Goal: Task Accomplishment & Management: Complete application form

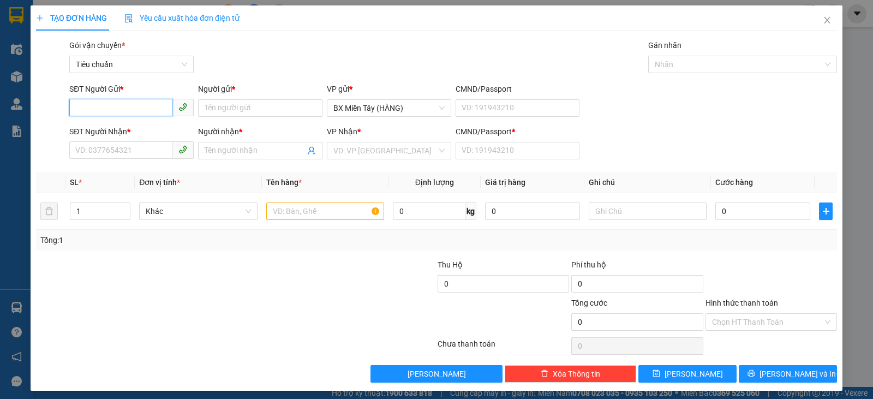
click at [116, 108] on input "SĐT Người Gửi *" at bounding box center [120, 107] width 103 height 17
type input "0705717178"
click at [231, 109] on input "Người gửi *" at bounding box center [260, 107] width 124 height 17
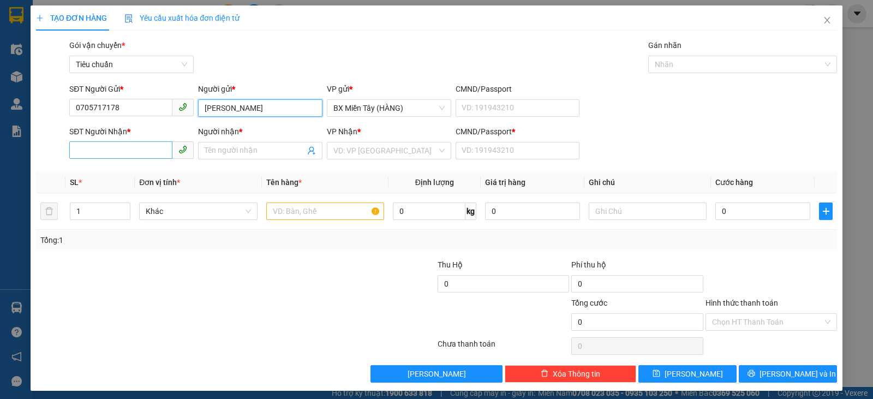
type input "[PERSON_NAME]"
click at [127, 155] on input "SĐT Người Nhận *" at bounding box center [120, 149] width 103 height 17
click at [236, 149] on input "Người nhận *" at bounding box center [255, 151] width 100 height 12
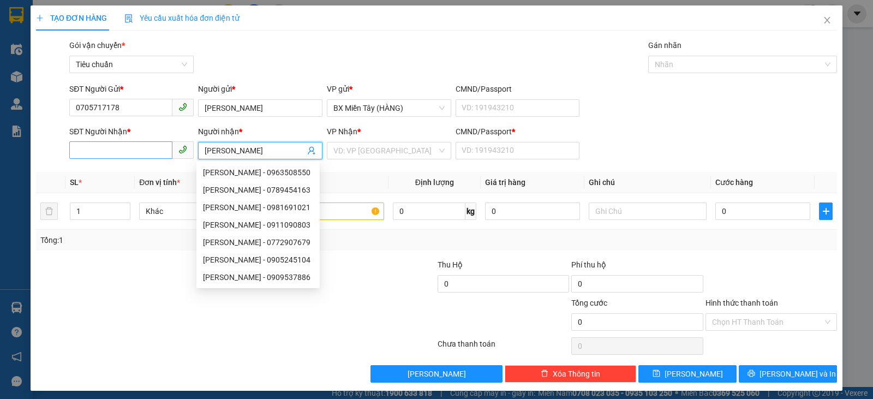
type input "[PERSON_NAME]"
click at [141, 155] on input "SĐT Người Nhận *" at bounding box center [120, 149] width 103 height 17
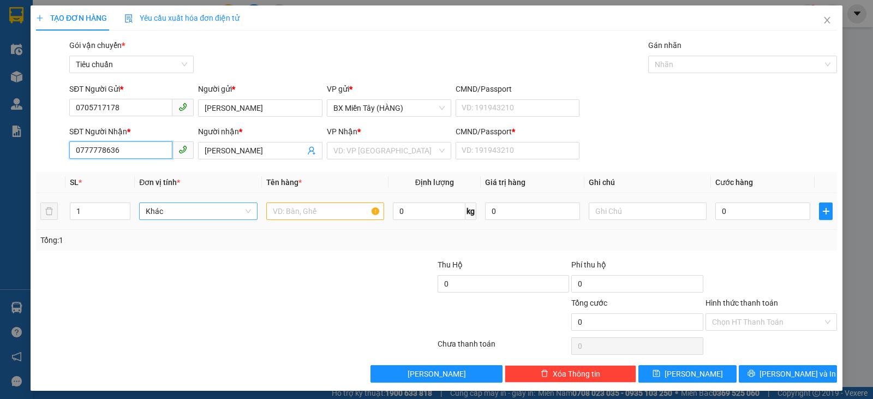
click at [190, 208] on span "Khác" at bounding box center [198, 211] width 105 height 16
type input "0777778636"
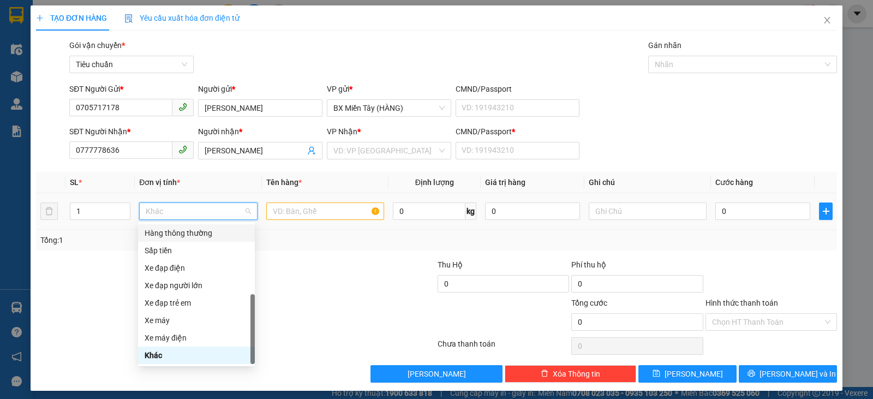
click at [293, 201] on div at bounding box center [325, 211] width 118 height 22
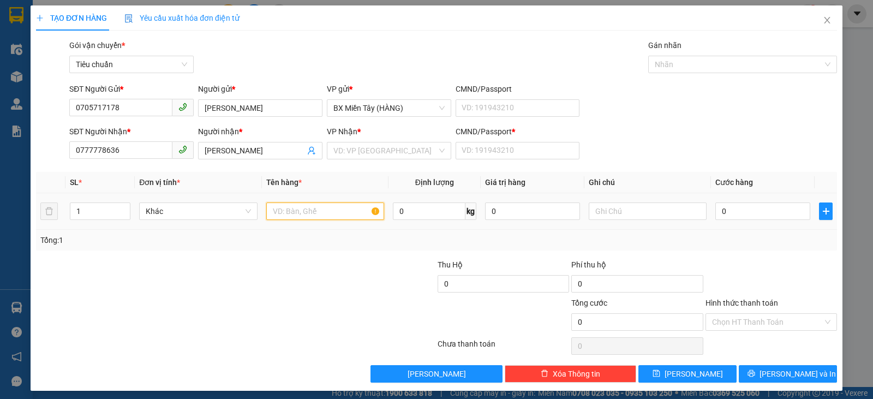
click at [285, 218] on input "text" at bounding box center [325, 211] width 118 height 17
type input "GÓI ĐEN"
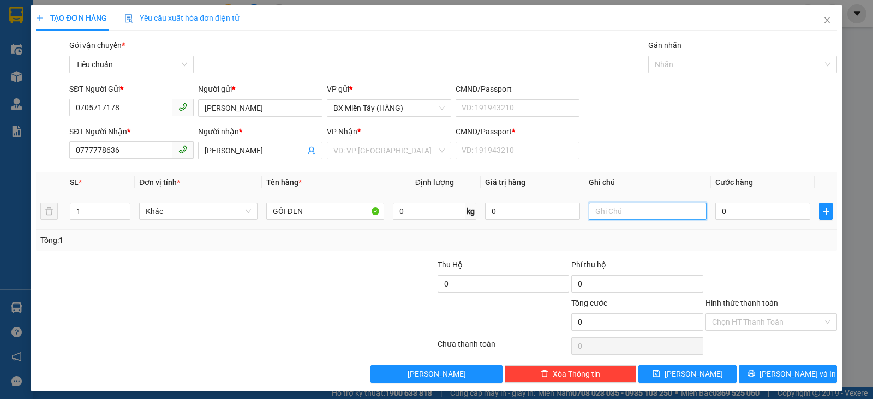
click at [614, 205] on input "text" at bounding box center [648, 211] width 118 height 17
click at [415, 156] on input "search" at bounding box center [385, 150] width 104 height 16
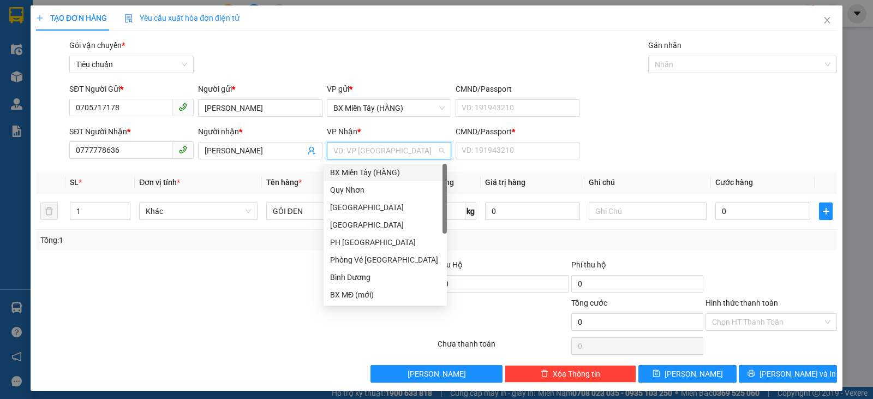
type input "T"
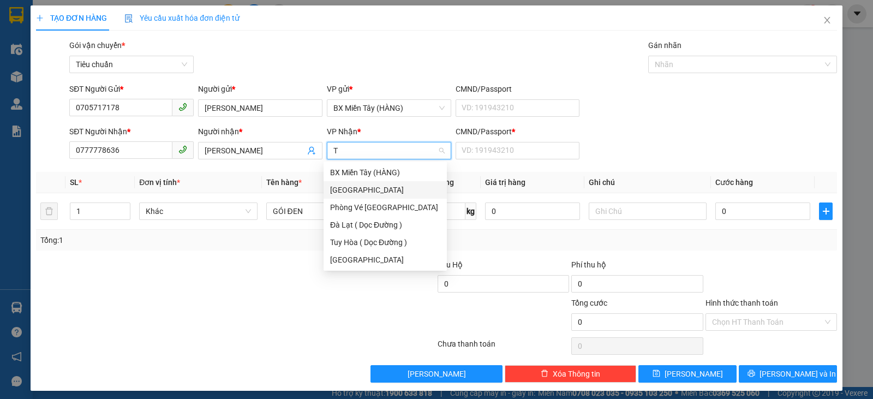
click at [385, 193] on div "[PERSON_NAME]" at bounding box center [385, 190] width 110 height 12
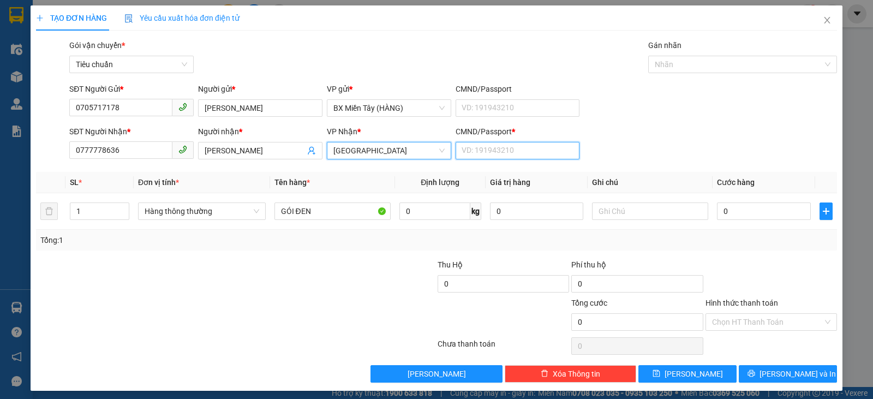
click at [478, 152] on input "CMND/Passport *" at bounding box center [518, 150] width 124 height 17
type input "0"
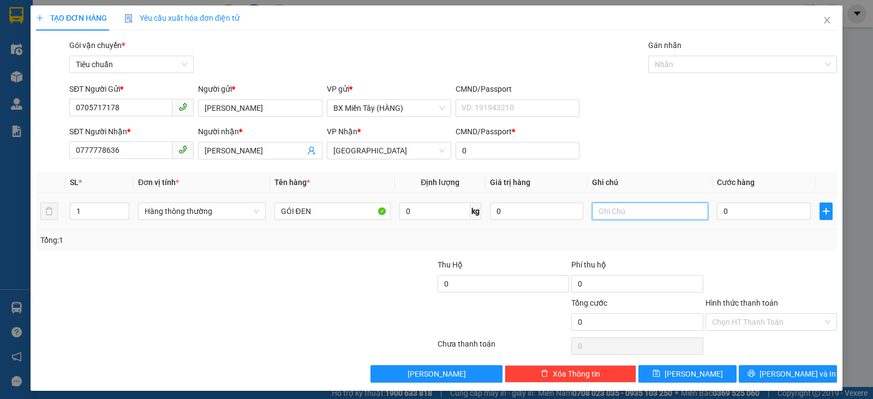
click at [639, 209] on input "text" at bounding box center [650, 211] width 116 height 17
drag, startPoint x: 616, startPoint y: 212, endPoint x: 610, endPoint y: 212, distance: 6.0
click at [610, 212] on input "QUẦM ÁO" at bounding box center [650, 211] width 116 height 17
type input "QUẦN ÁO"
click at [742, 213] on input "0" at bounding box center [763, 211] width 93 height 17
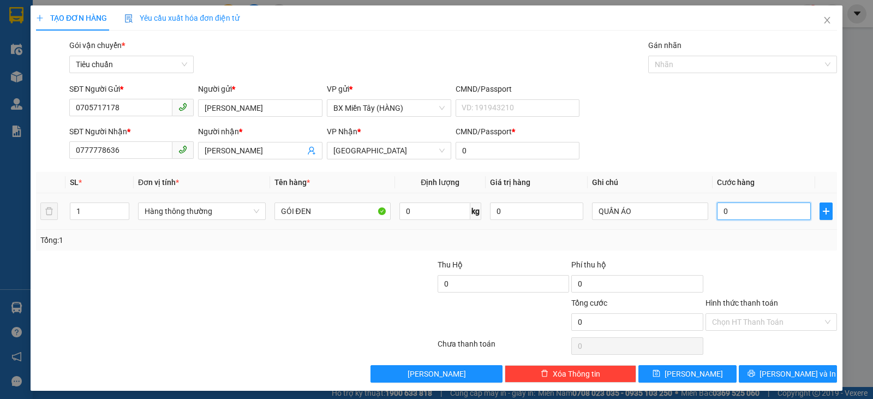
type input "3"
type input "30"
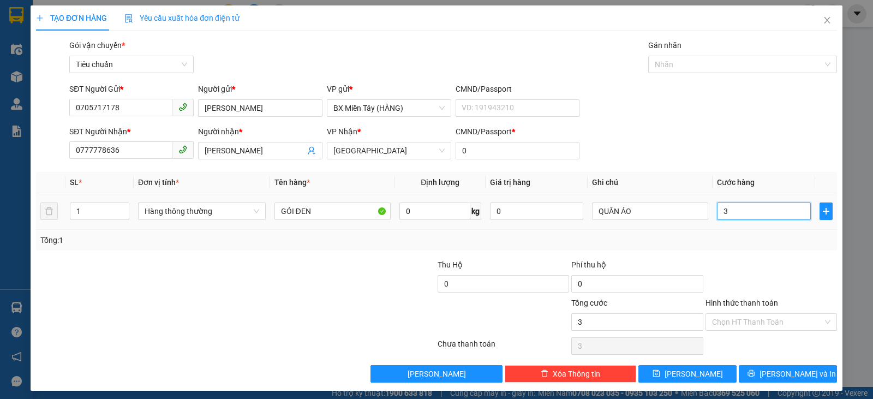
type input "30"
type input "30.000"
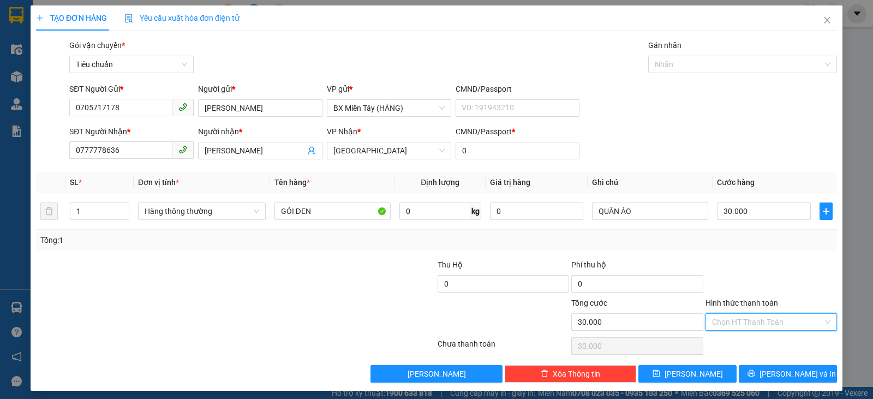
click at [760, 314] on input "Hình thức thanh toán" at bounding box center [767, 322] width 111 height 16
click at [736, 249] on div "Tại văn phòng" at bounding box center [764, 248] width 117 height 12
type input "0"
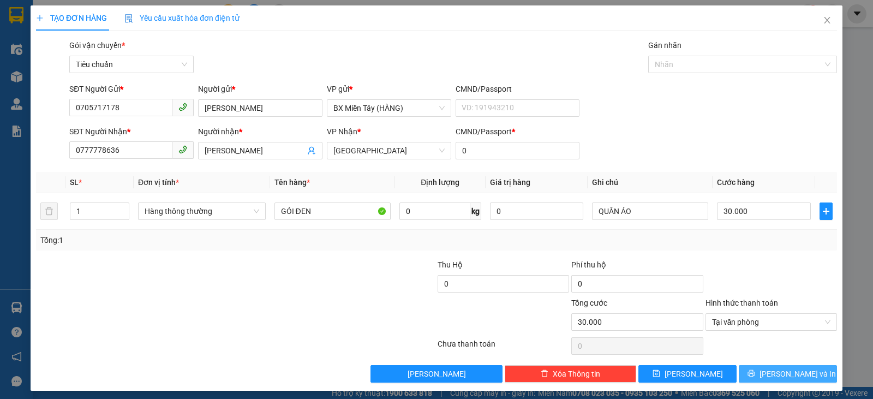
click at [770, 368] on button "Lưu và In" at bounding box center [788, 373] width 98 height 17
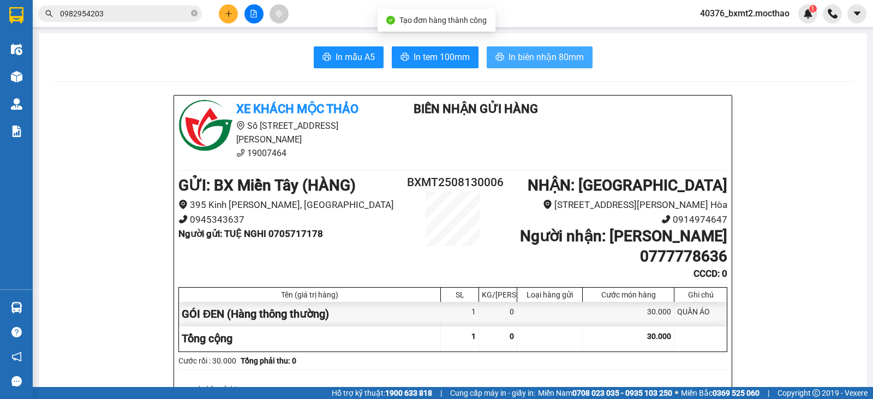
click at [514, 59] on span "In biên nhận 80mm" at bounding box center [546, 57] width 75 height 14
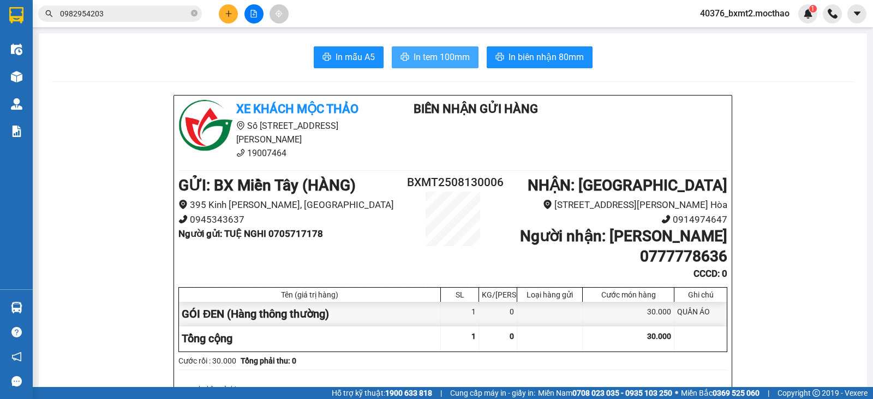
click at [458, 62] on span "In tem 100mm" at bounding box center [442, 57] width 56 height 14
click at [230, 16] on icon "plus" at bounding box center [229, 14] width 8 height 8
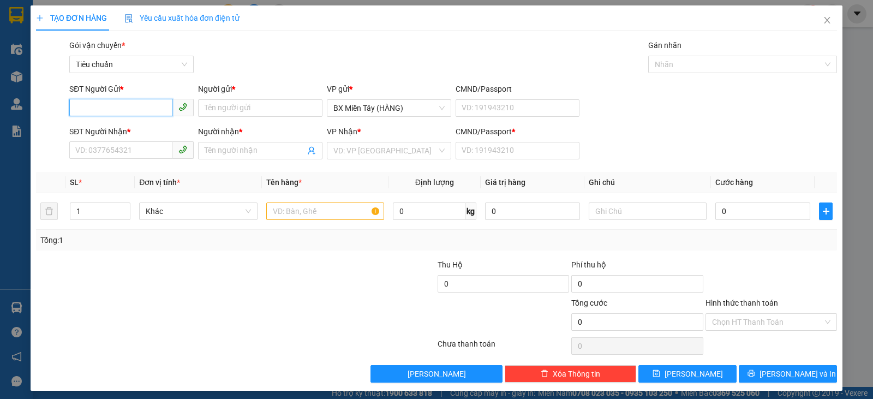
click at [128, 106] on input "SĐT Người Gửi *" at bounding box center [120, 107] width 103 height 17
click at [131, 146] on input "SĐT Người Nhận *" at bounding box center [120, 149] width 103 height 17
type input "0935436355"
click at [235, 148] on input "Người nhận *" at bounding box center [255, 151] width 100 height 12
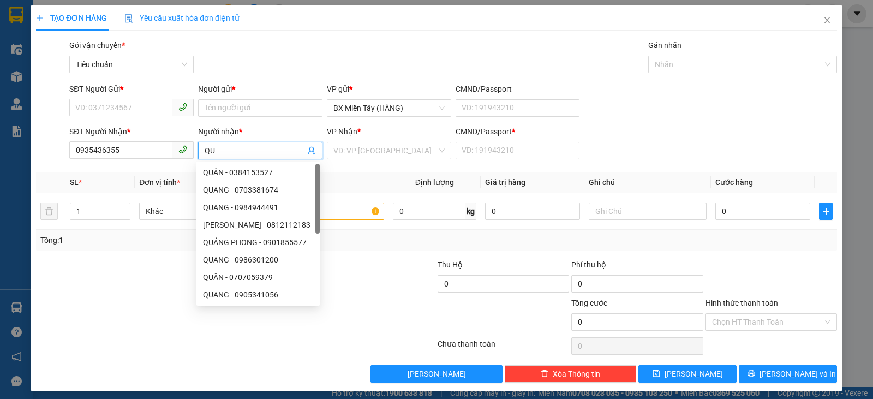
type input "Q"
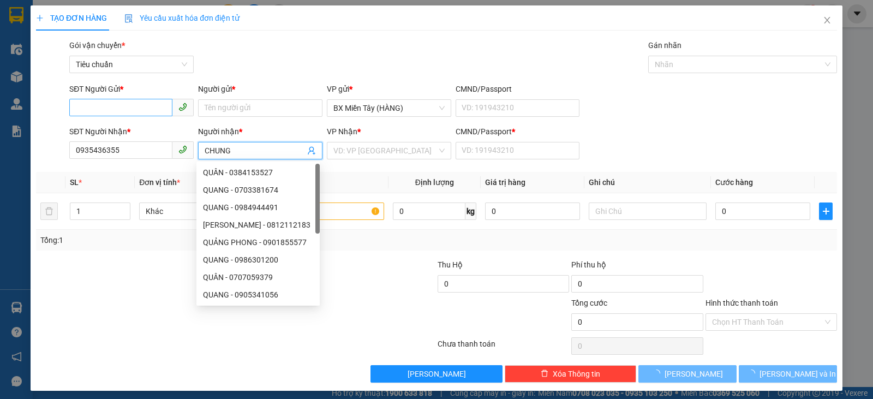
type input "CHUNG"
click at [154, 112] on input "SĐT Người Gửi *" at bounding box center [120, 107] width 103 height 17
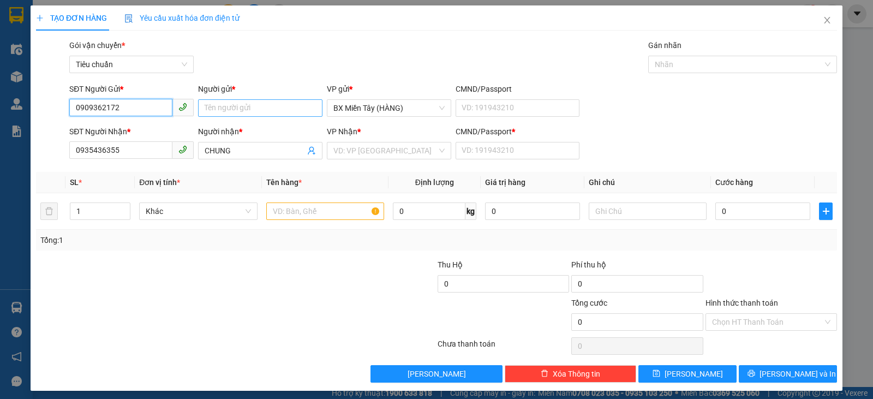
type input "0909362172"
click at [234, 106] on input "Người gửi *" at bounding box center [260, 107] width 124 height 17
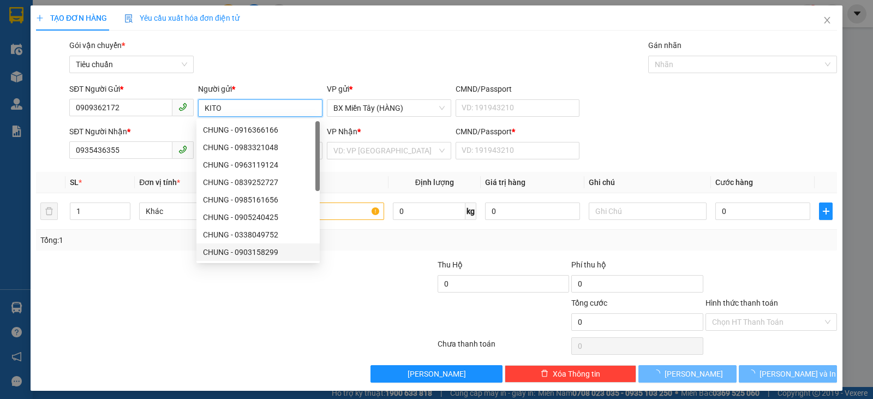
type input "KITO"
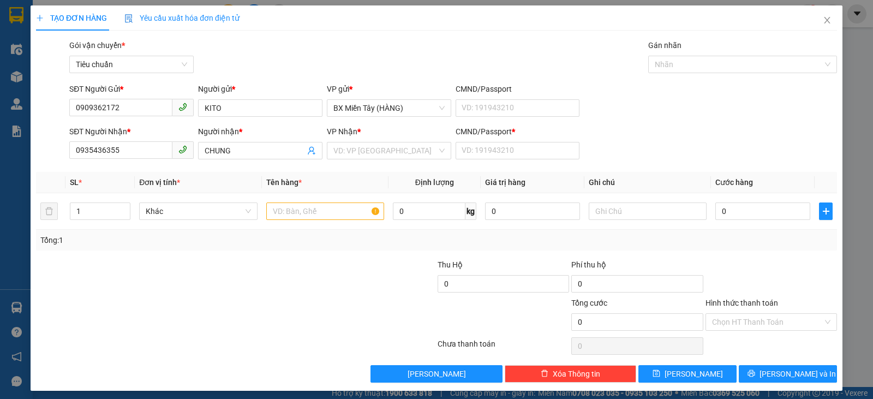
click at [241, 343] on div at bounding box center [236, 346] width 402 height 22
click at [389, 152] on input "search" at bounding box center [385, 150] width 104 height 16
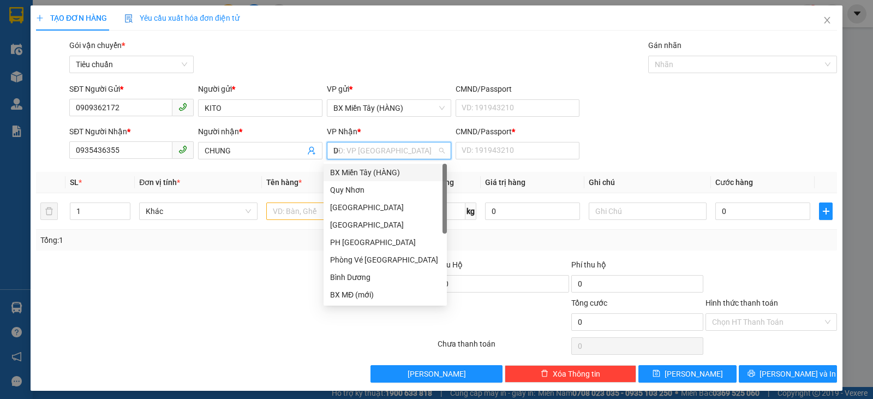
type input "D"
type input "Đ"
click at [394, 175] on div "[GEOGRAPHIC_DATA]" at bounding box center [385, 172] width 110 height 12
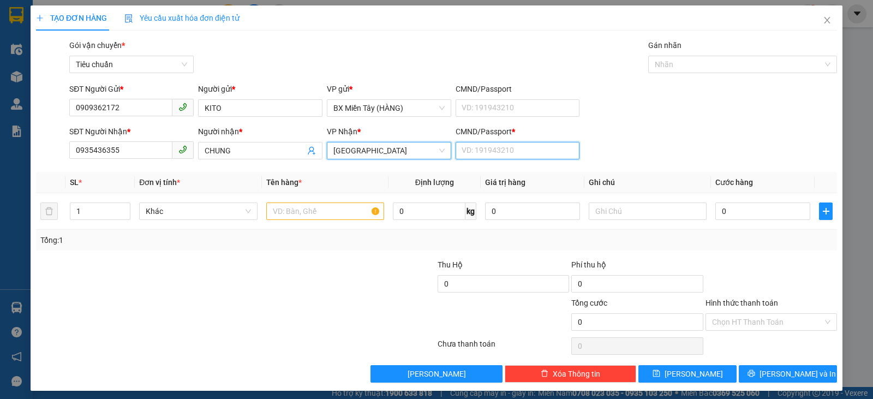
click at [460, 147] on input "CMND/Passport *" at bounding box center [518, 150] width 124 height 17
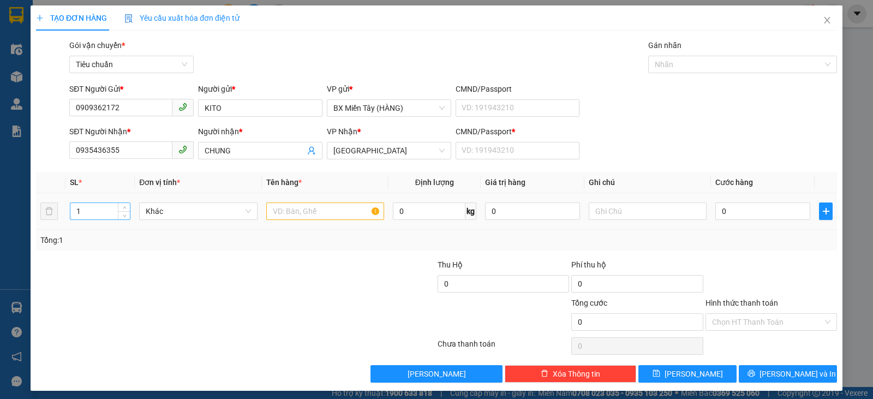
click at [96, 217] on input "1" at bounding box center [99, 211] width 59 height 16
click at [57, 212] on tr "1 Khác 0 kg 0 0" at bounding box center [436, 211] width 801 height 37
type input "3"
click at [272, 213] on input "text" at bounding box center [325, 211] width 118 height 17
type input "B"
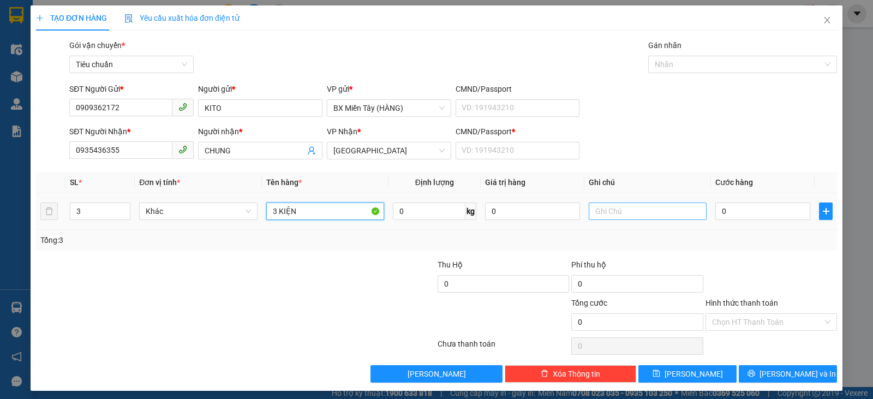
type input "3 KIỆN"
click at [620, 208] on input "text" at bounding box center [648, 211] width 118 height 17
type input "VỎ BAO BÌ"
drag, startPoint x: 748, startPoint y: 234, endPoint x: 743, endPoint y: 203, distance: 31.5
click at [748, 233] on div "Tổng: 3" at bounding box center [436, 240] width 801 height 21
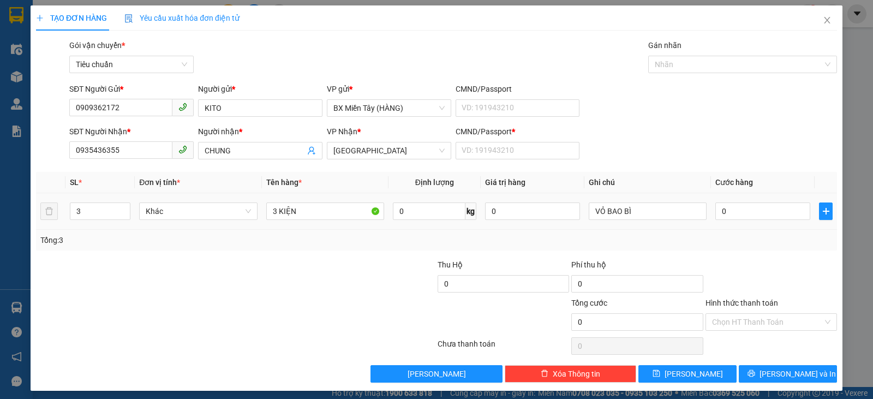
click at [743, 202] on div "0" at bounding box center [763, 211] width 95 height 22
click at [743, 205] on input "0" at bounding box center [763, 211] width 95 height 17
click at [515, 150] on input "CMND/Passport *" at bounding box center [518, 150] width 124 height 17
type input "0"
click at [725, 211] on input "0" at bounding box center [763, 211] width 95 height 17
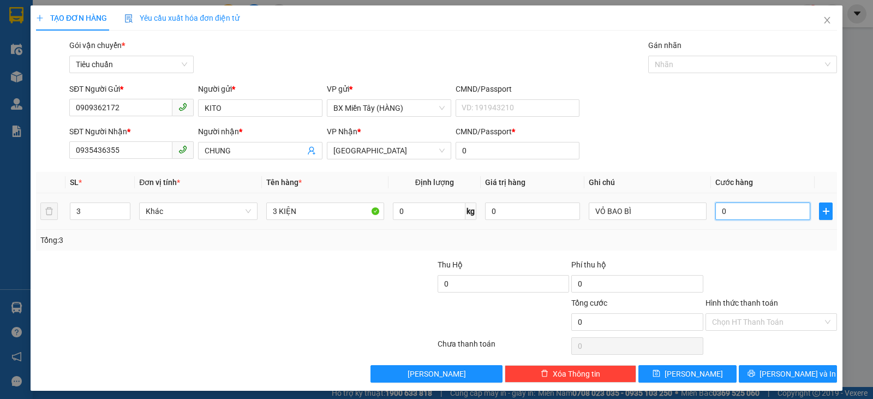
type input "1"
type input "15"
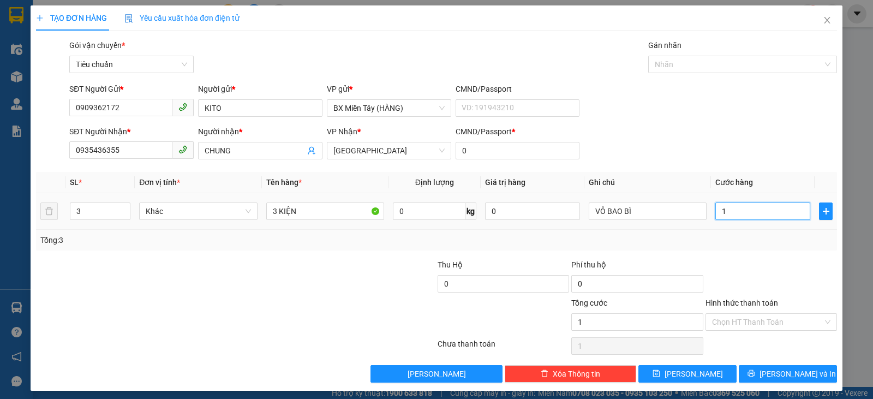
type input "15"
type input "150"
type input "150.000"
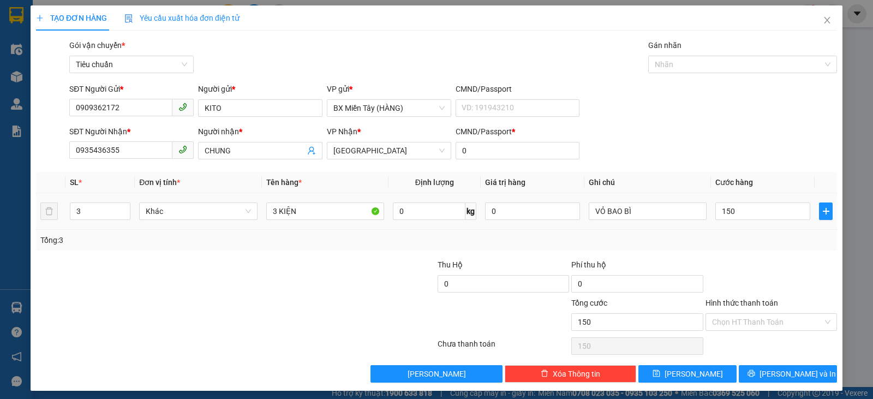
type input "150.000"
click at [737, 252] on div "Transit Pickup Surcharge Ids Transit Deliver Surcharge Ids Transit Deliver Surc…" at bounding box center [436, 210] width 801 height 343
click at [754, 366] on button "Lưu và In" at bounding box center [788, 373] width 98 height 17
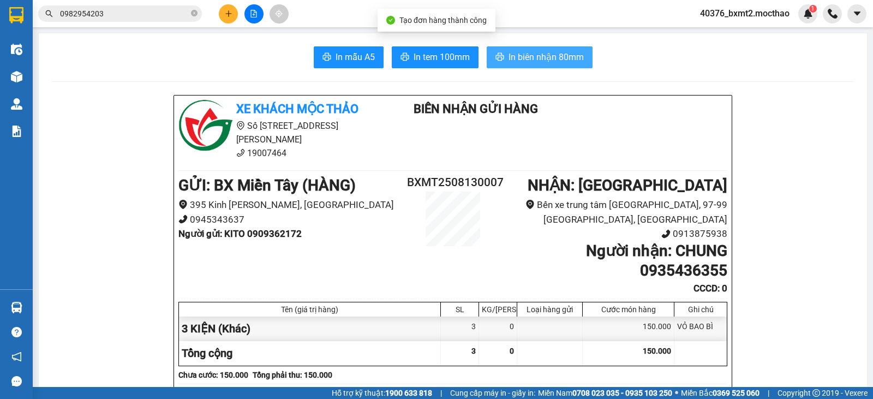
click at [525, 63] on span "In biên nhận 80mm" at bounding box center [546, 57] width 75 height 14
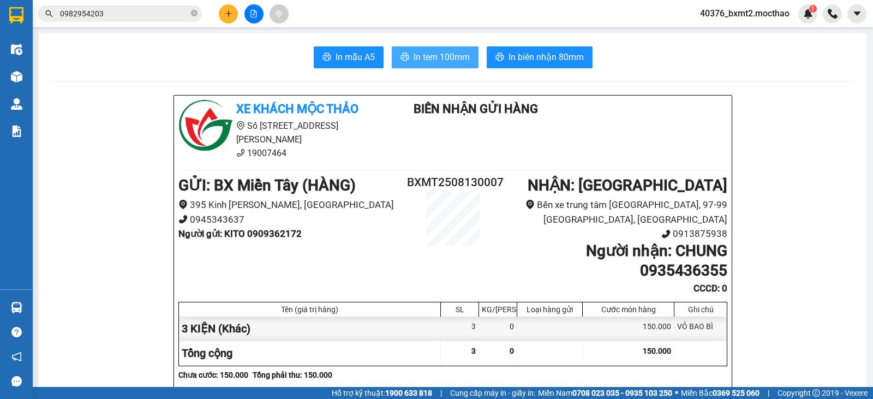
click at [431, 51] on span "In tem 100mm" at bounding box center [442, 57] width 56 height 14
click at [450, 55] on span "In tem 100mm" at bounding box center [442, 57] width 56 height 14
click at [221, 18] on button at bounding box center [228, 13] width 19 height 19
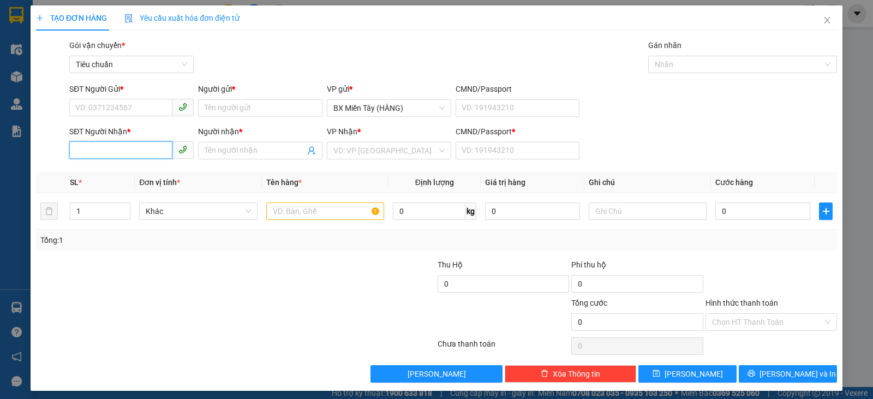
click at [93, 153] on input "SĐT Người Nhận *" at bounding box center [120, 149] width 103 height 17
click at [101, 150] on input "SĐT Người Nhận *" at bounding box center [120, 149] width 103 height 17
type input "0941675772"
click at [237, 152] on input "Người nhận *" at bounding box center [255, 151] width 100 height 12
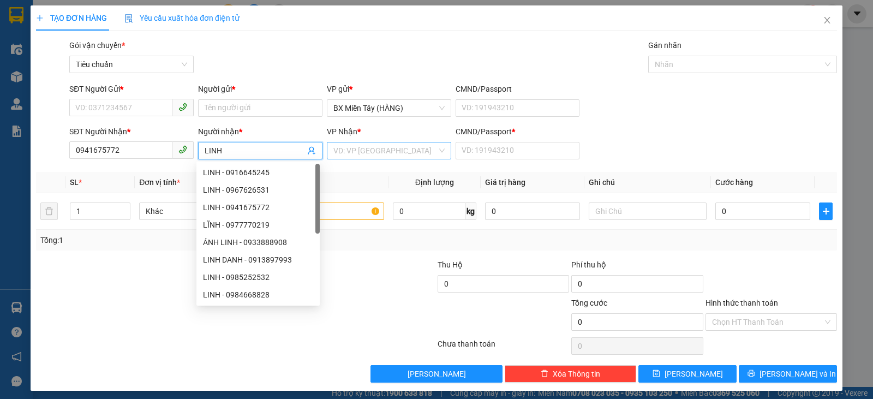
type input "LINH"
click at [382, 146] on input "search" at bounding box center [385, 150] width 104 height 16
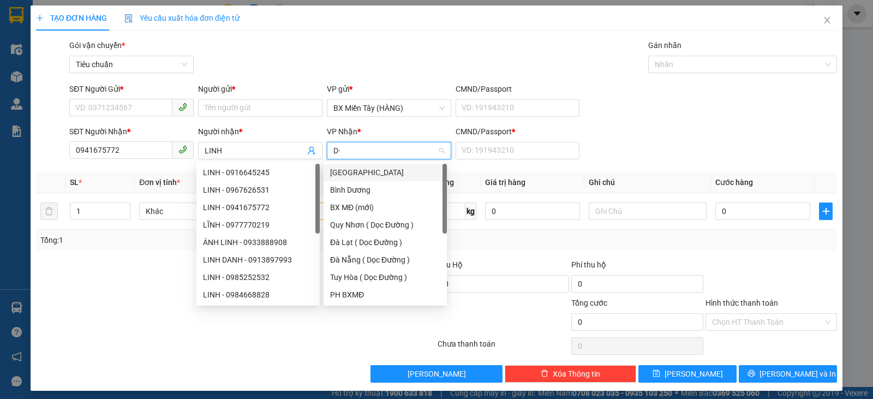
type input "D"
type input "Đ"
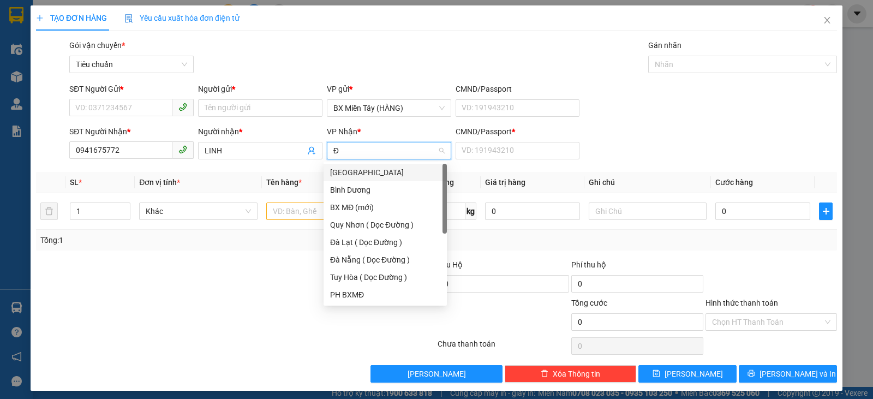
click at [358, 177] on div "[GEOGRAPHIC_DATA]" at bounding box center [385, 172] width 110 height 12
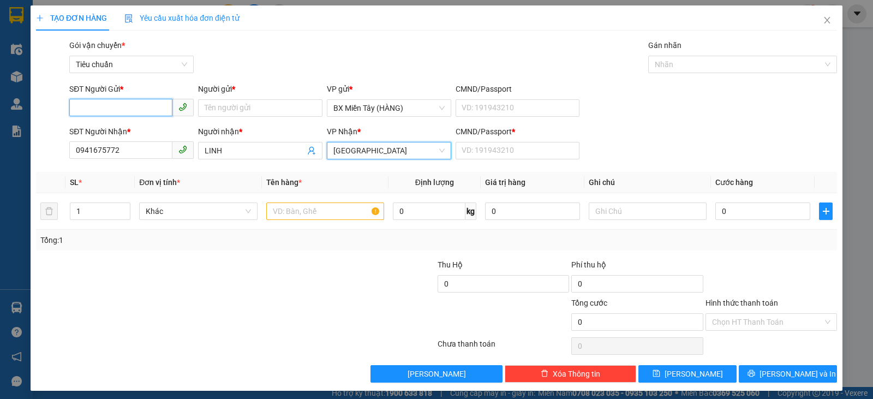
click at [98, 110] on input "SĐT Người Gửi *" at bounding box center [120, 107] width 103 height 17
type input "0903195296"
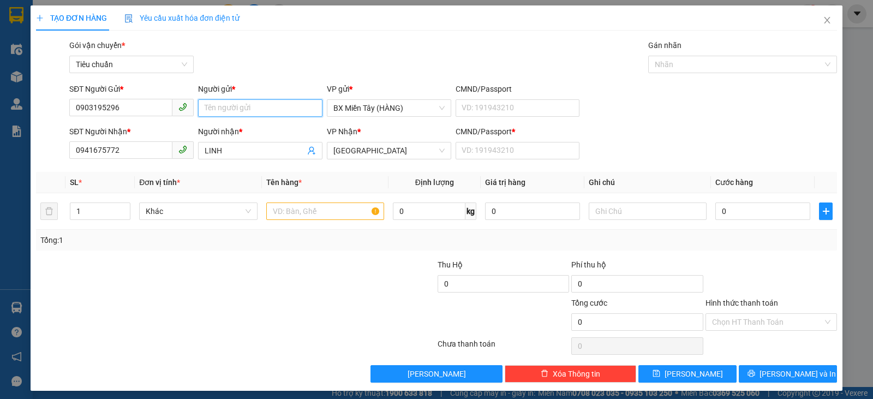
click at [270, 113] on input "Người gửi *" at bounding box center [260, 107] width 124 height 17
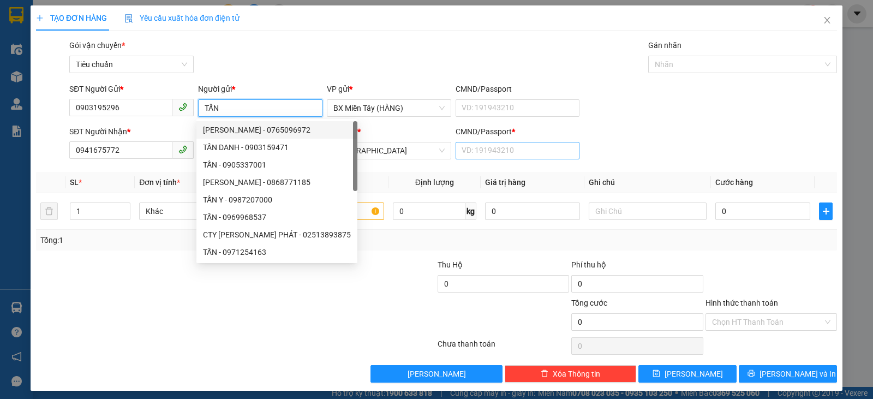
type input "TẤN"
click at [508, 156] on input "CMND/Passport *" at bounding box center [518, 150] width 124 height 17
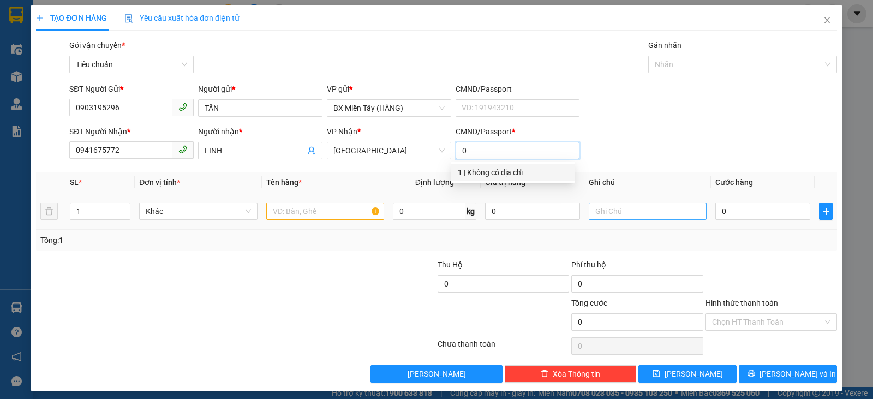
type input "0"
click at [603, 206] on input "text" at bounding box center [648, 211] width 118 height 17
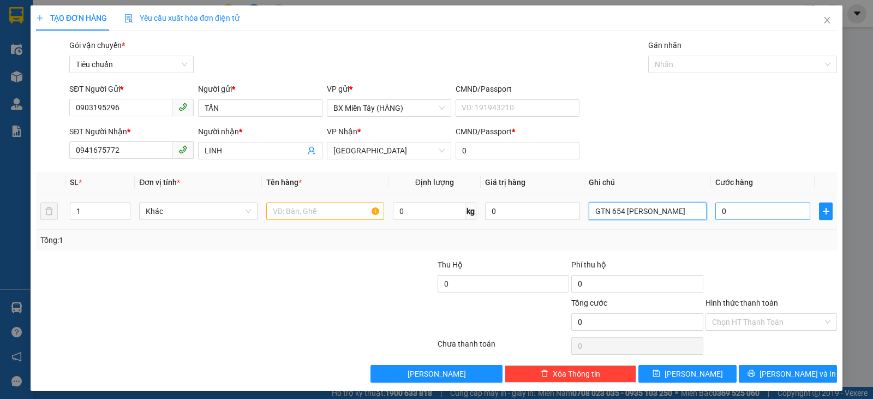
type input "GTN 654 TÔN ĐỨC THẮNG"
click at [749, 207] on input "0" at bounding box center [763, 211] width 95 height 17
type input "1"
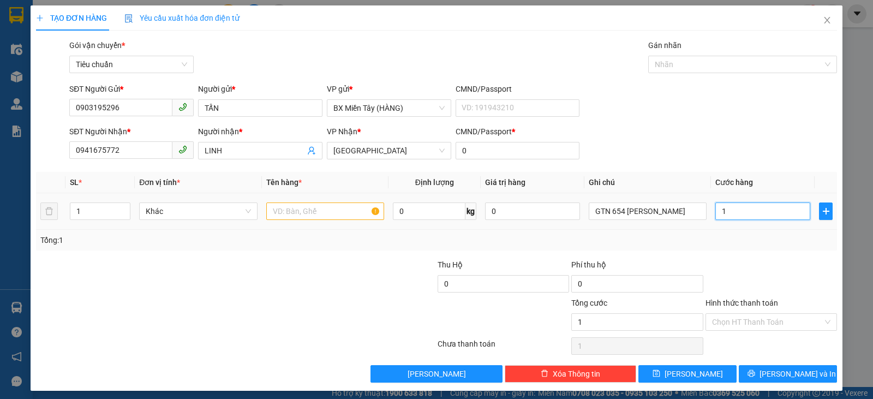
type input "10"
type input "100"
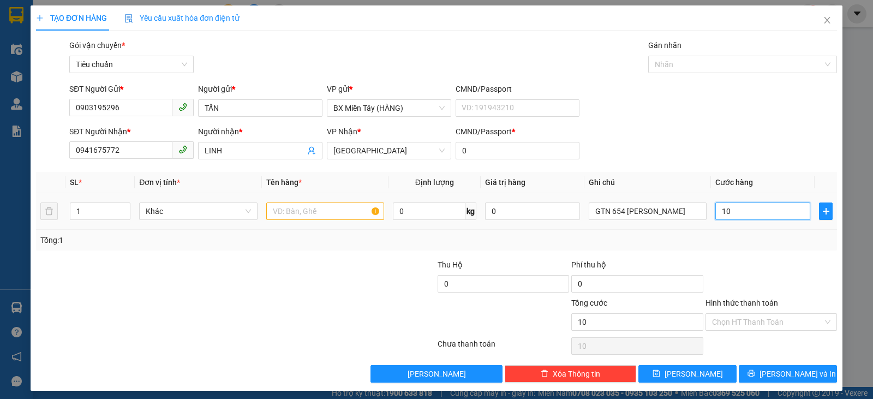
type input "100"
type input "100.000"
click at [107, 213] on input "1" at bounding box center [99, 211] width 59 height 16
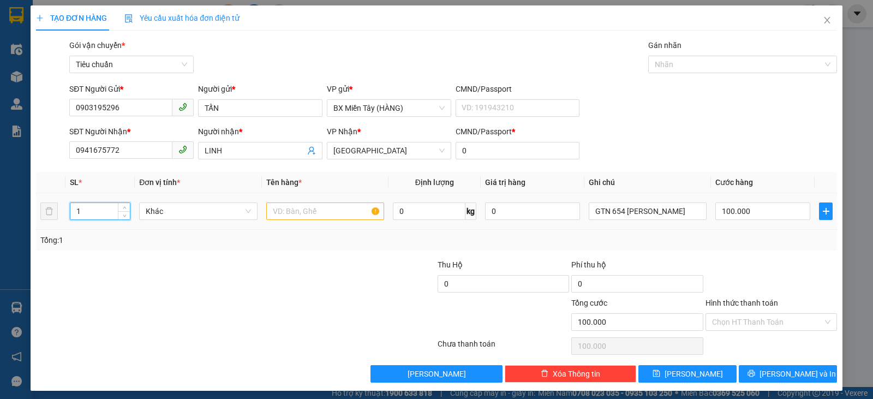
click at [107, 213] on input "1" at bounding box center [99, 211] width 59 height 16
type input "2"
click at [303, 215] on input "text" at bounding box center [325, 211] width 118 height 17
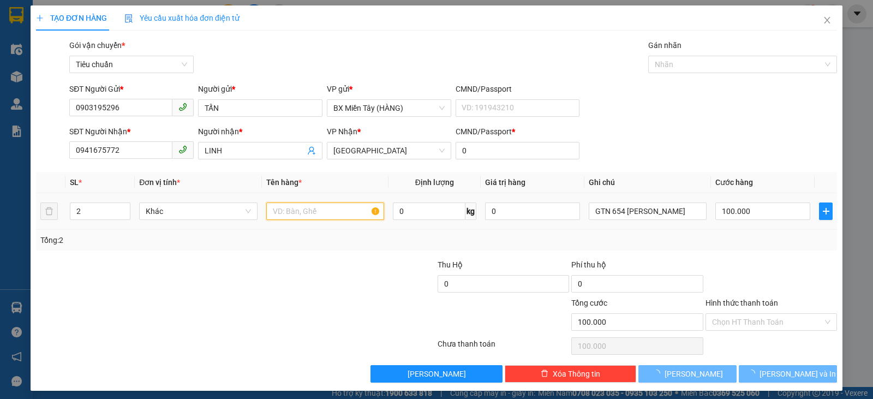
type input "0"
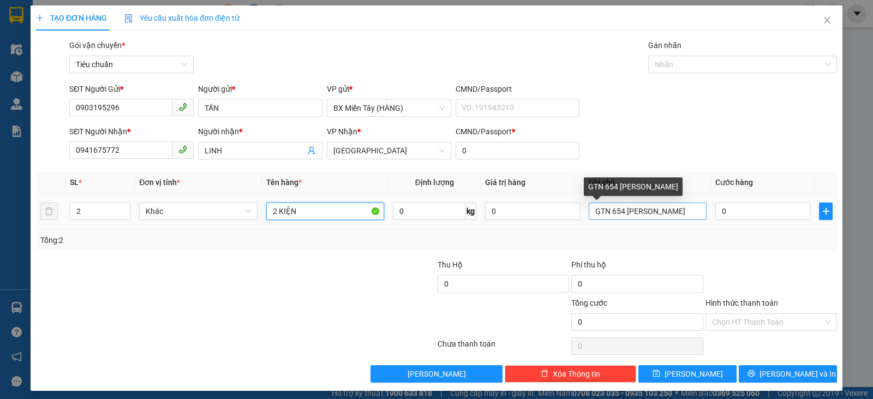
type input "2 KIỆN"
click at [605, 213] on input "GTN 654 TÔN ĐỨC THẮNG" at bounding box center [648, 211] width 118 height 17
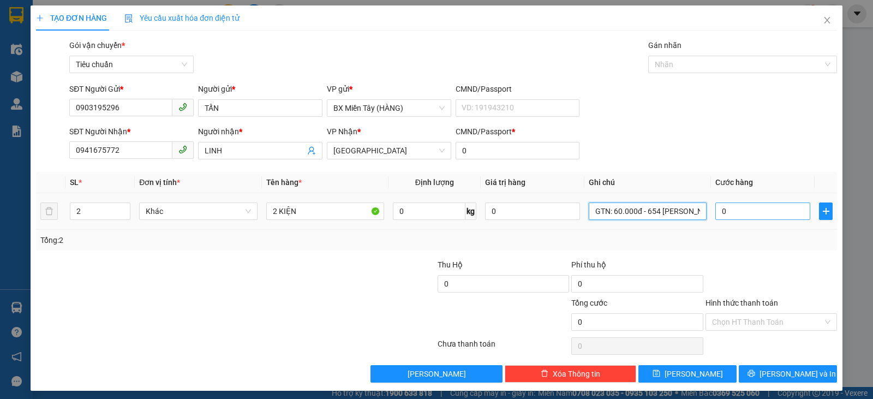
type input "GTN: 60.000đ - 654 TÔN ĐỨC THẮNG"
click at [736, 206] on input "0" at bounding box center [763, 211] width 95 height 17
type input "1"
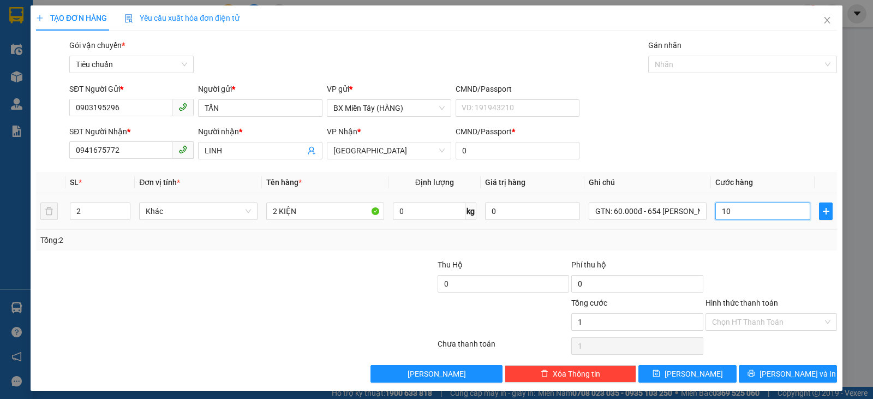
type input "100"
type input "100.000"
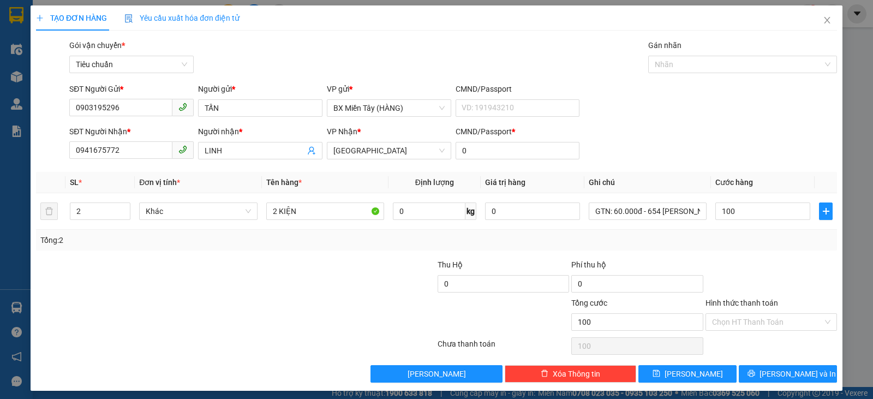
type input "100.000"
click at [744, 243] on div "Tổng: 2" at bounding box center [436, 240] width 793 height 12
click at [752, 322] on input "Hình thức thanh toán" at bounding box center [767, 322] width 111 height 16
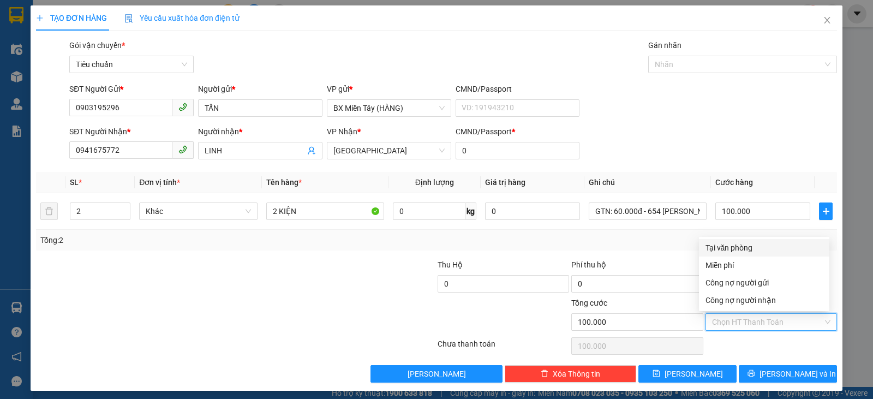
click at [738, 245] on div "Tại văn phòng" at bounding box center [764, 248] width 117 height 12
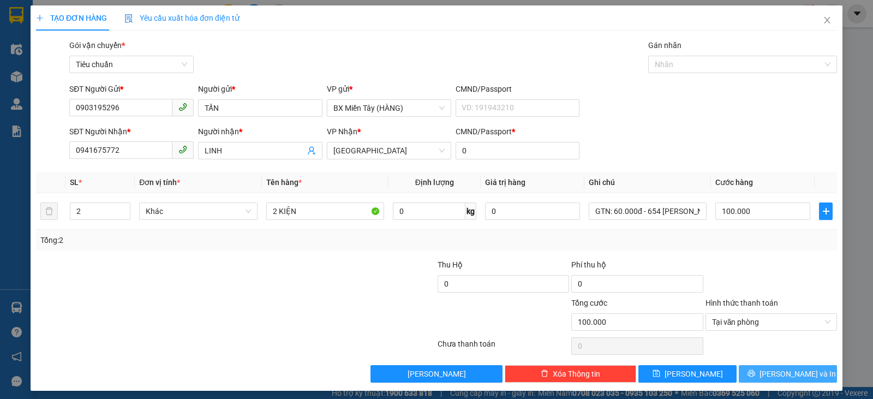
click at [757, 376] on button "Lưu và In" at bounding box center [788, 373] width 98 height 17
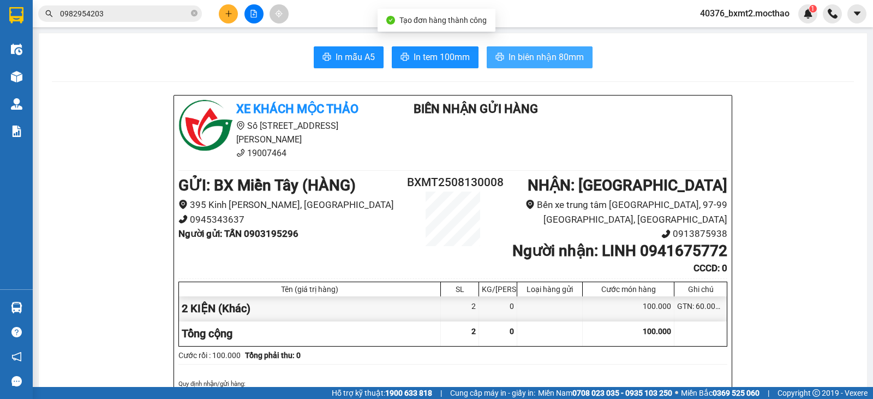
click at [548, 52] on span "In biên nhận 80mm" at bounding box center [546, 57] width 75 height 14
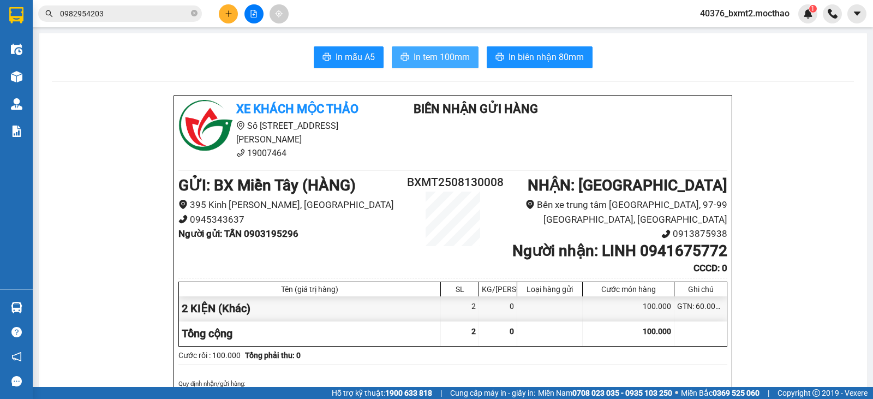
click at [440, 59] on span "In tem 100mm" at bounding box center [442, 57] width 56 height 14
click at [217, 15] on div at bounding box center [254, 13] width 82 height 19
click at [221, 15] on button at bounding box center [228, 13] width 19 height 19
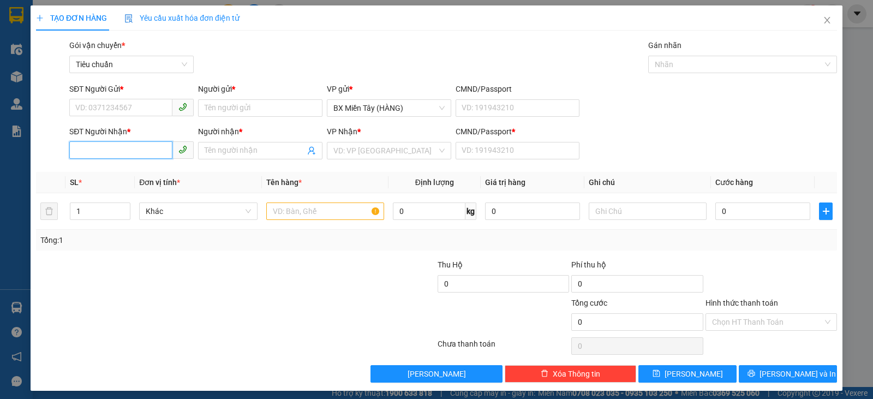
click at [155, 152] on input "SĐT Người Nhận *" at bounding box center [120, 149] width 103 height 17
click at [128, 172] on div "0989106155 - LIÊN" at bounding box center [130, 172] width 110 height 12
type input "0989106155"
type input "LIÊN"
type input "0"
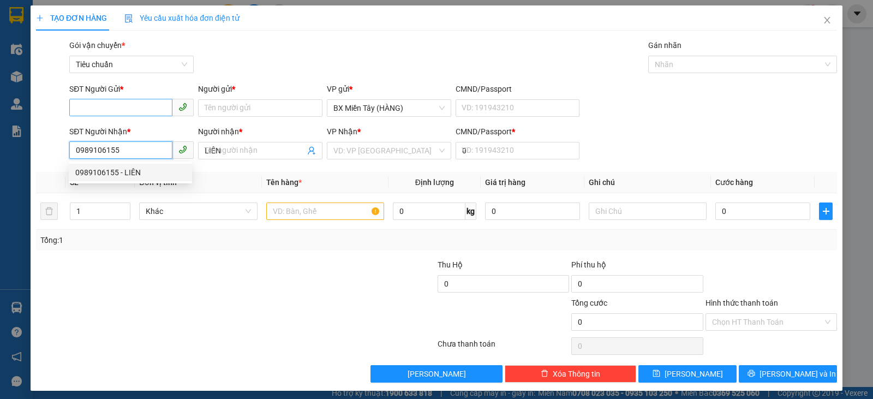
type input "60.000"
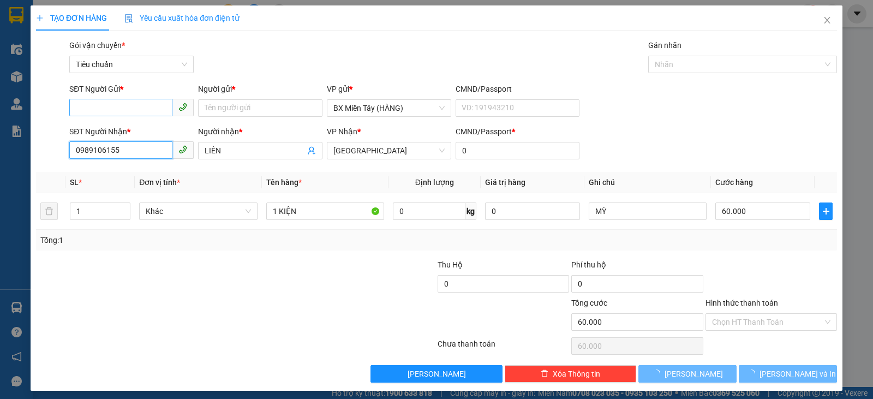
type input "0989106155"
click at [123, 105] on input "SĐT Người Gửi *" at bounding box center [120, 107] width 103 height 17
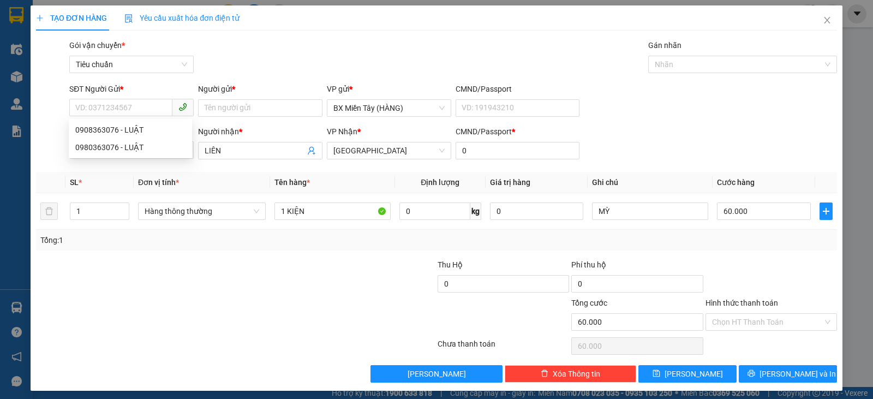
click at [279, 57] on div "Gói vận chuyển * Tiêu chuẩn Gán nhãn Nhãn" at bounding box center [453, 58] width 772 height 38
click at [120, 104] on input "SĐT Người Gửi *" at bounding box center [120, 107] width 103 height 17
click at [298, 43] on div "Gói vận chuyển * Tiêu chuẩn Gán nhãn Nhãn" at bounding box center [453, 58] width 772 height 38
click at [195, 220] on div "Hàng thông thường" at bounding box center [202, 211] width 128 height 22
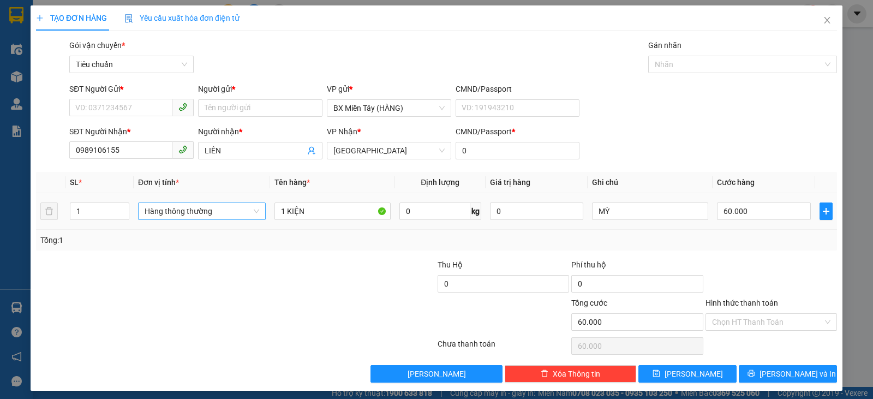
click at [194, 212] on span "Hàng thông thường" at bounding box center [202, 211] width 115 height 16
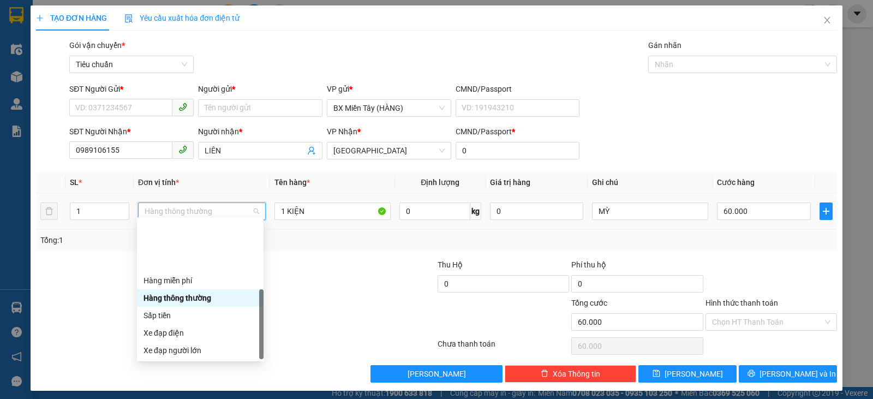
drag, startPoint x: 166, startPoint y: 350, endPoint x: 167, endPoint y: 342, distance: 8.2
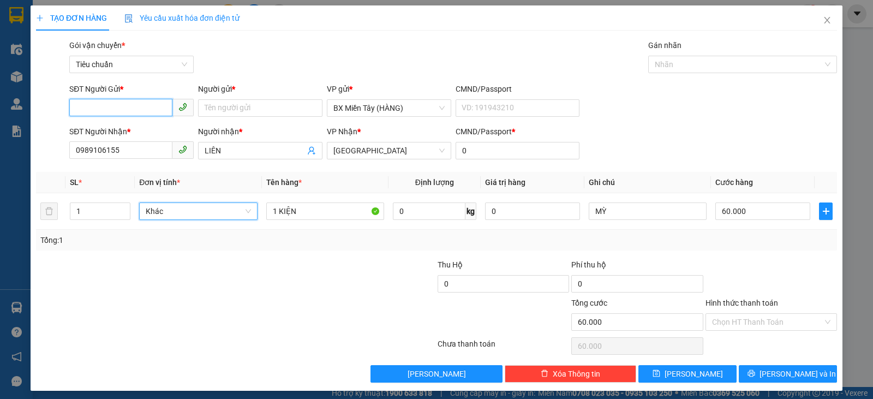
click at [129, 106] on input "SĐT Người Gửi *" at bounding box center [120, 107] width 103 height 17
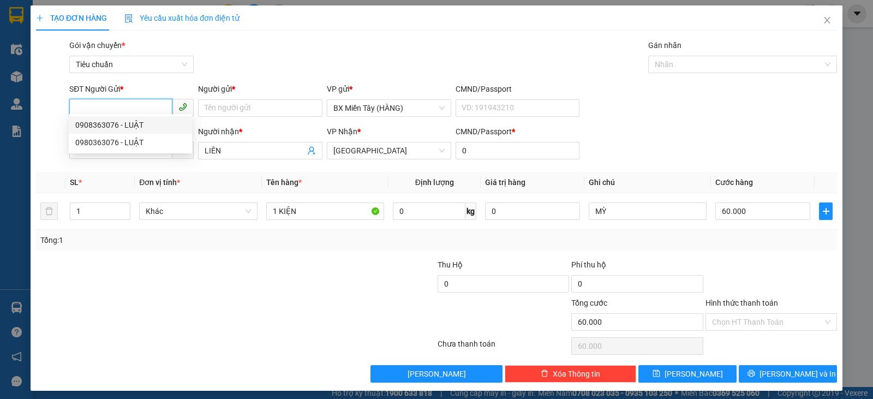
click at [139, 124] on div "0908363076 - LUẬT" at bounding box center [130, 125] width 110 height 12
type input "0908363076"
type input "LUẬT"
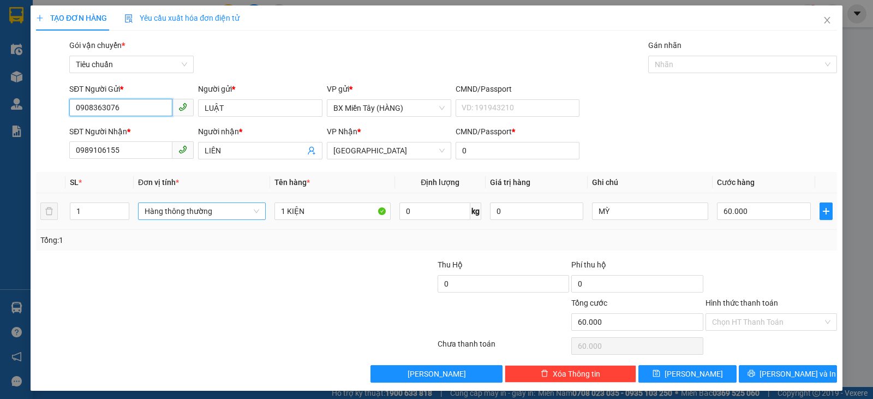
click at [182, 212] on span "Hàng thông thường" at bounding box center [202, 211] width 115 height 16
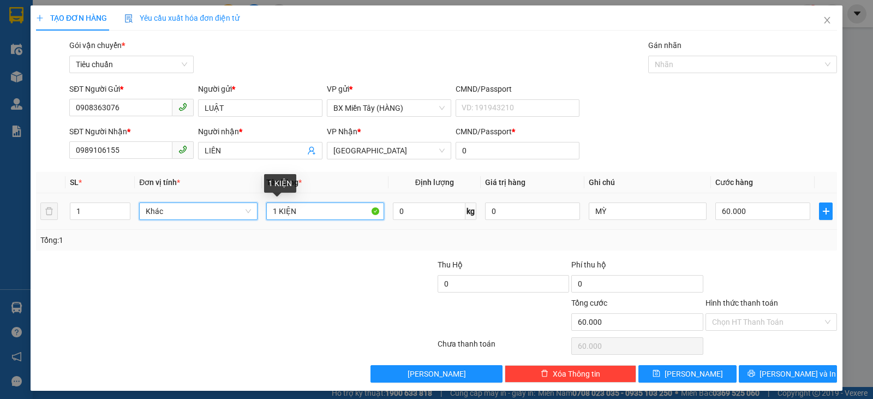
click at [324, 213] on input "1 KIỆN" at bounding box center [325, 211] width 118 height 17
type input "1 THÙNG"
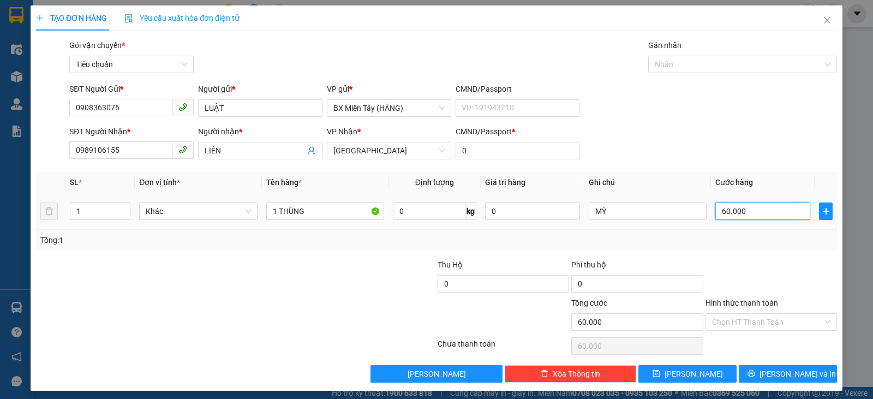
click at [749, 205] on input "60.000" at bounding box center [763, 211] width 95 height 17
type input "5"
type input "50"
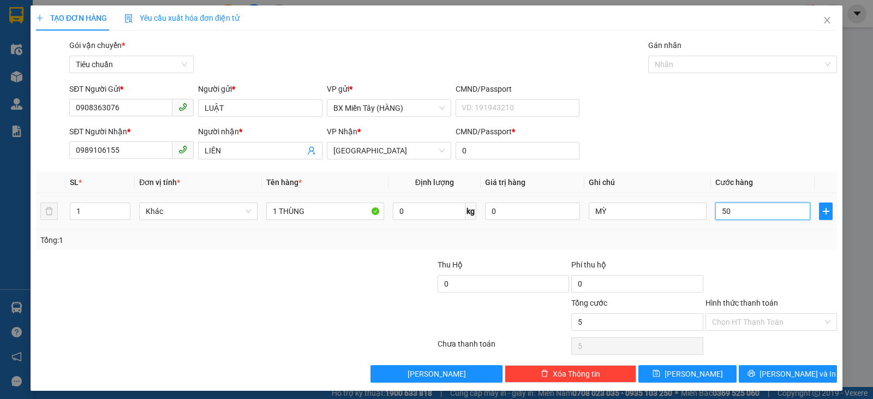
type input "50"
click at [746, 241] on div "Tổng: 1" at bounding box center [436, 240] width 793 height 12
type input "50.000"
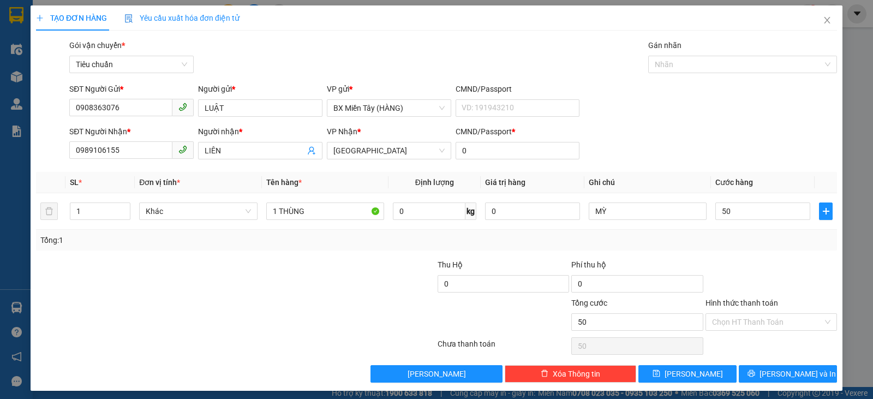
type input "50.000"
click at [753, 316] on input "Hình thức thanh toán" at bounding box center [767, 322] width 111 height 16
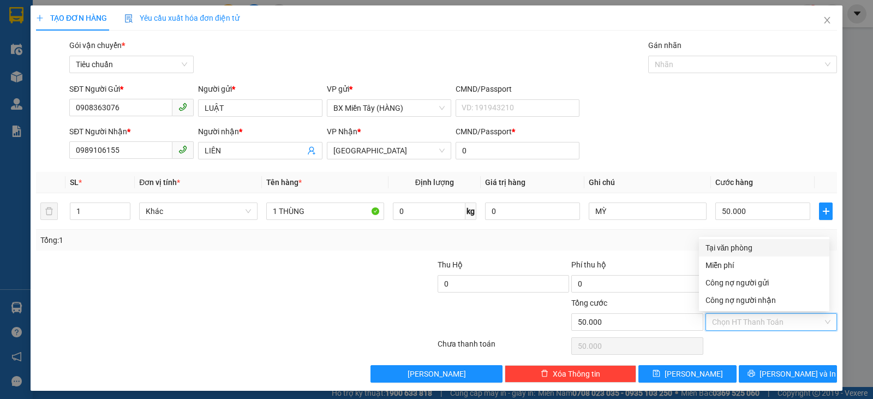
click at [731, 246] on div "Tại văn phòng" at bounding box center [764, 248] width 117 height 12
type input "0"
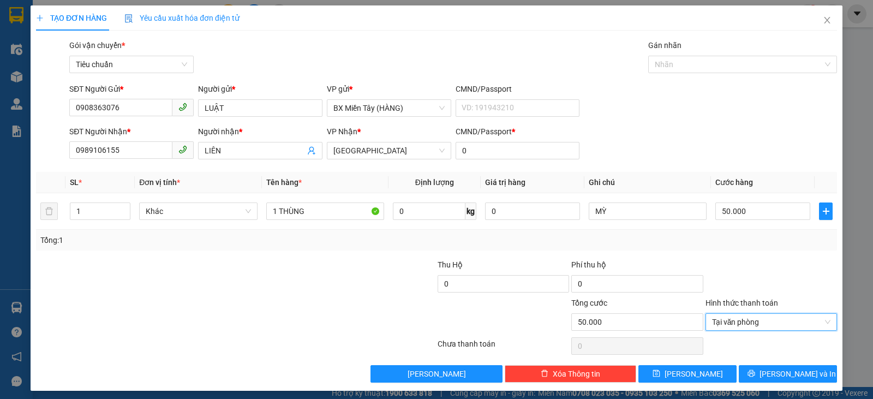
click at [747, 249] on div "Transit Pickup Surcharge Ids Transit Deliver Surcharge Ids Transit Deliver Surc…" at bounding box center [436, 210] width 801 height 343
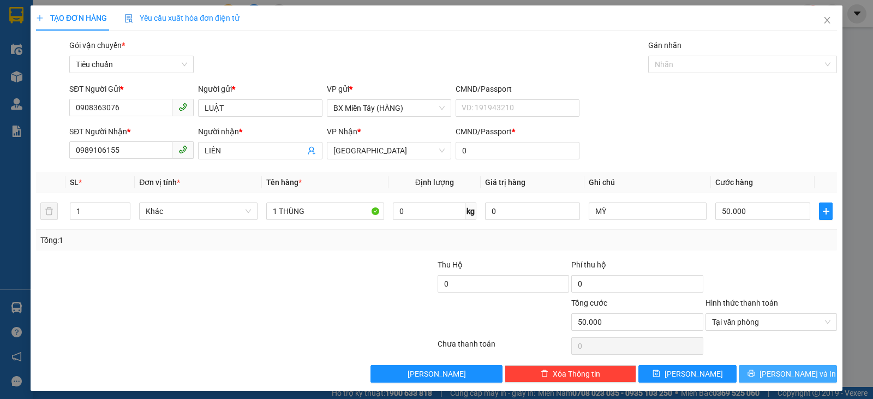
click at [778, 368] on span "Lưu và In" at bounding box center [798, 374] width 76 height 12
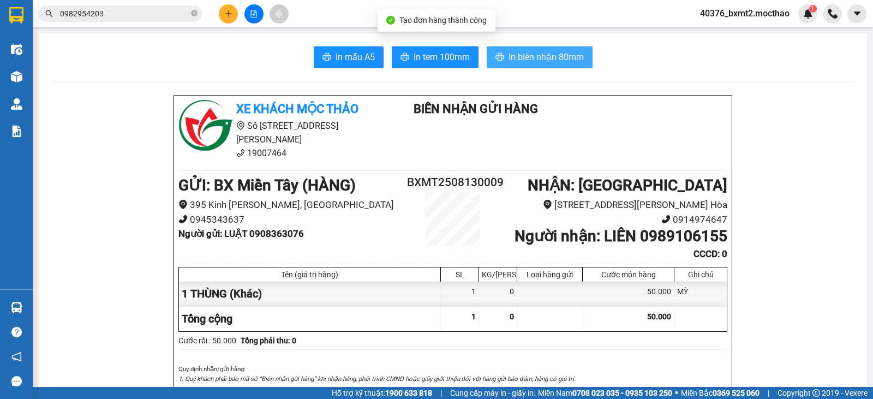
click at [565, 54] on span "In biên nhận 80mm" at bounding box center [546, 57] width 75 height 14
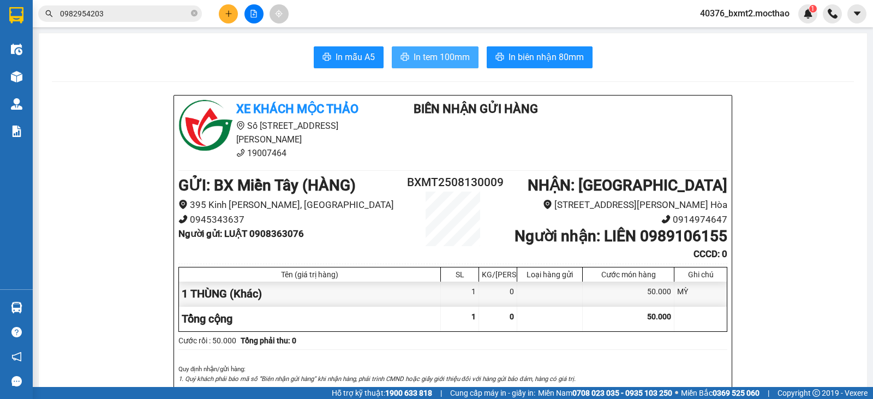
click at [432, 55] on span "In tem 100mm" at bounding box center [442, 57] width 56 height 14
click at [227, 14] on icon "plus" at bounding box center [228, 13] width 6 height 1
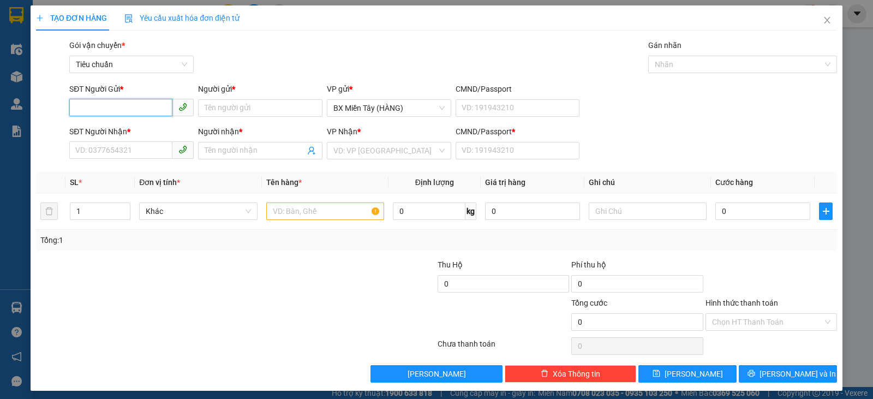
click at [119, 110] on input "SĐT Người Gửi *" at bounding box center [120, 107] width 103 height 17
click at [132, 154] on input "SĐT Người Nhận *" at bounding box center [120, 149] width 103 height 17
click at [103, 110] on input "SĐT Người Gửi *" at bounding box center [120, 107] width 103 height 17
click at [116, 148] on input "SĐT Người Nhận *" at bounding box center [120, 149] width 103 height 17
click at [128, 100] on input "SĐT Người Gửi *" at bounding box center [120, 107] width 103 height 17
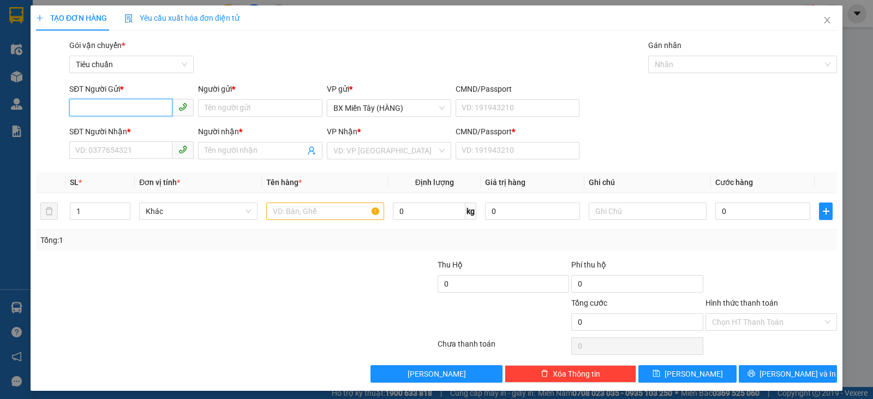
click at [138, 106] on input "SĐT Người Gửi *" at bounding box center [120, 107] width 103 height 17
click at [113, 102] on input "SĐT Người Gửi *" at bounding box center [120, 107] width 103 height 17
click at [143, 148] on input "SĐT Người Nhận *" at bounding box center [120, 149] width 103 height 17
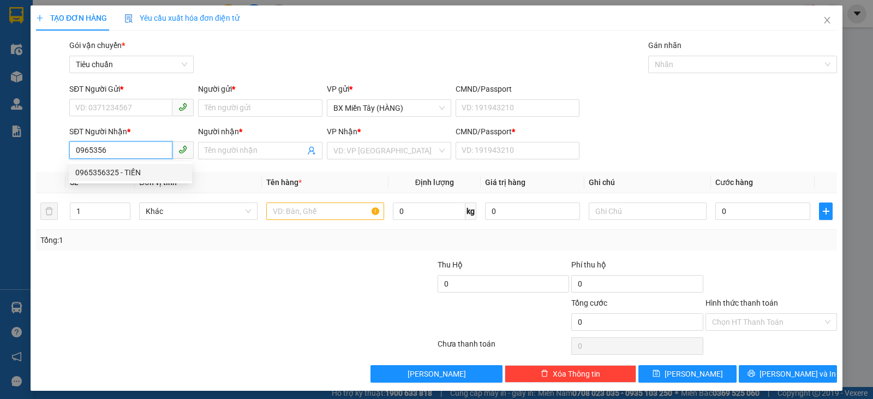
click at [151, 177] on div "0965356325 - TIẾN" at bounding box center [130, 172] width 110 height 12
type input "0965356325"
type input "TIẾN"
type input "0"
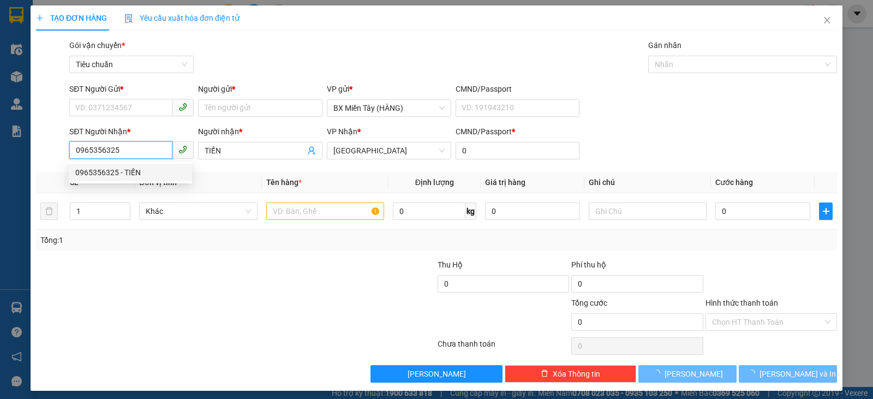
type input "300.000"
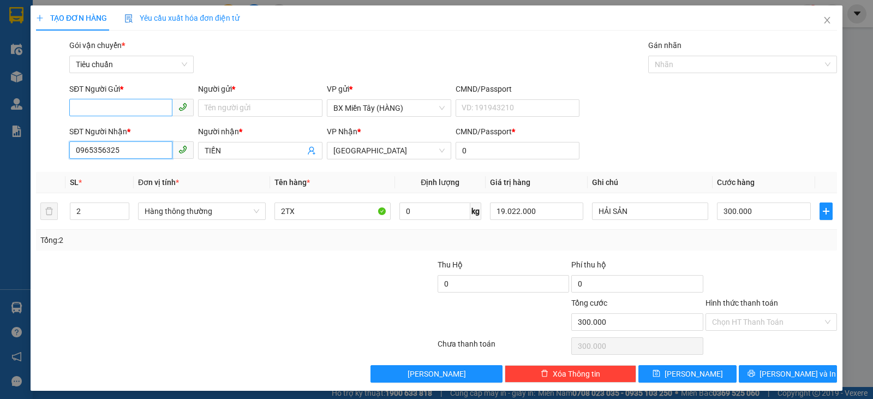
type input "0965356325"
click at [149, 110] on input "SĐT Người Gửi *" at bounding box center [120, 107] width 103 height 17
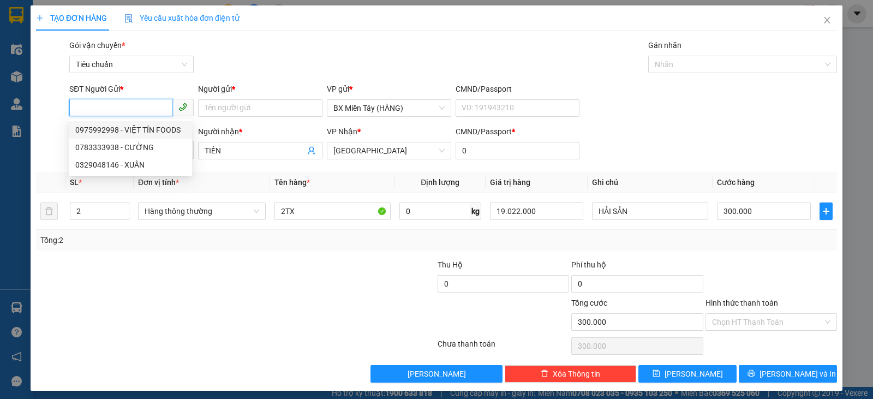
click at [146, 126] on div "0975992998 - VIỆT TÍN FOODS" at bounding box center [130, 130] width 110 height 12
type input "0975992998"
type input "VIỆT TÍN FOODS"
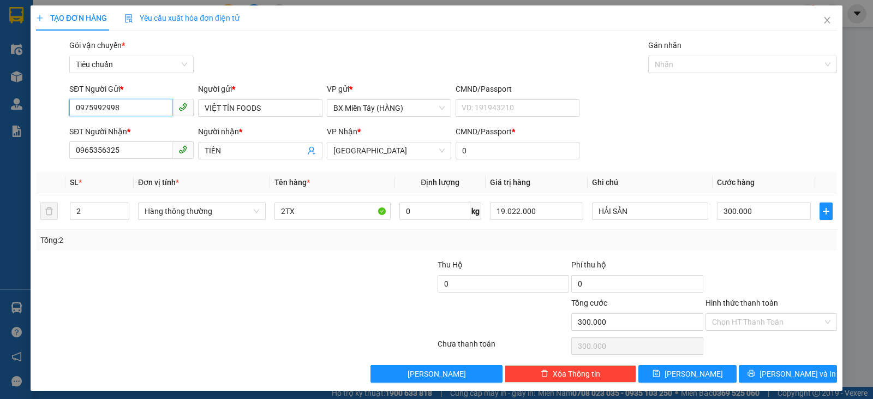
click at [148, 108] on input "0975992998" at bounding box center [120, 107] width 103 height 17
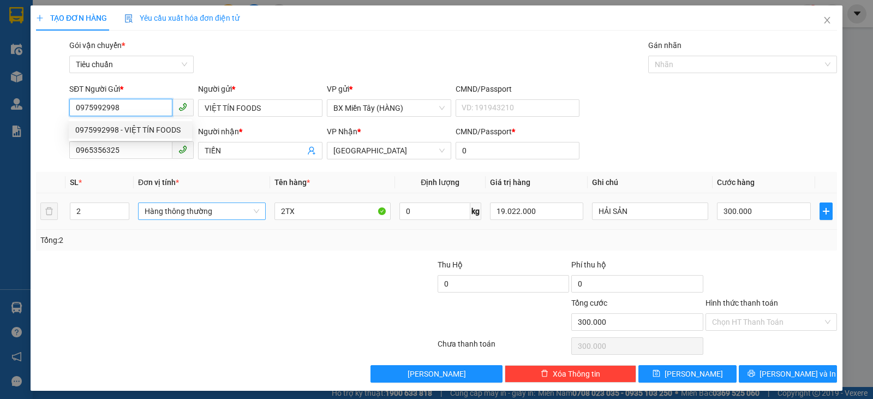
click at [193, 212] on span "Hàng thông thường" at bounding box center [202, 211] width 115 height 16
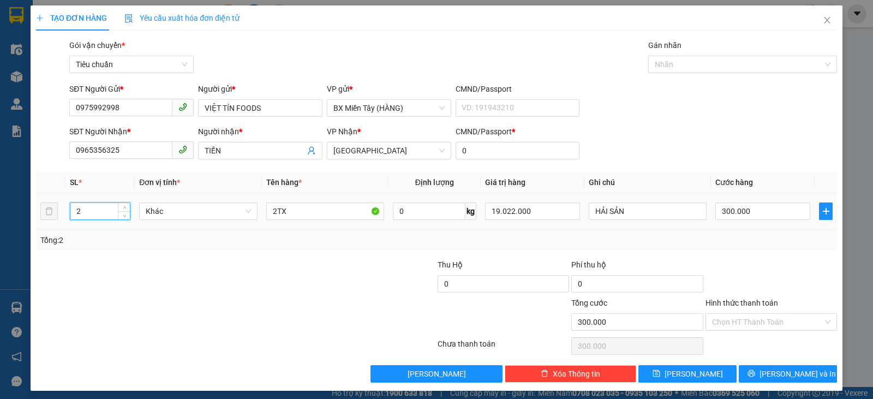
drag, startPoint x: 70, startPoint y: 196, endPoint x: 59, endPoint y: 194, distance: 11.1
click at [59, 194] on tr "2 Khác 2TX 0 kg 19.022.000 HẢI SẢN 300.000" at bounding box center [436, 211] width 801 height 37
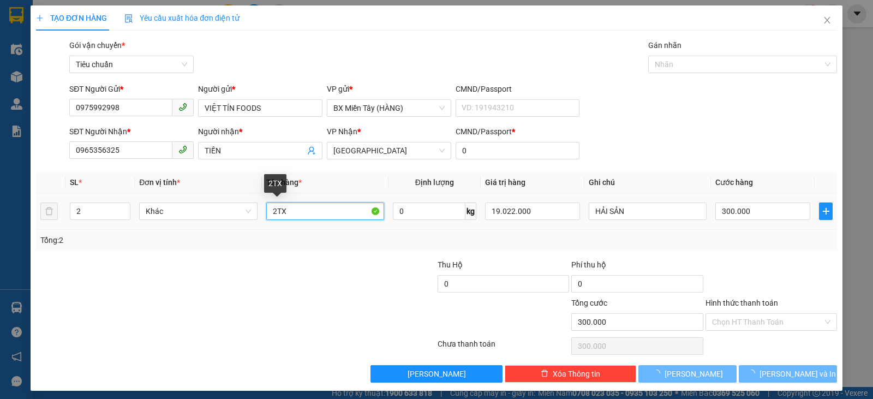
drag, startPoint x: 274, startPoint y: 213, endPoint x: 264, endPoint y: 209, distance: 11.3
click at [266, 209] on input "2TX" at bounding box center [325, 211] width 118 height 17
type input "0"
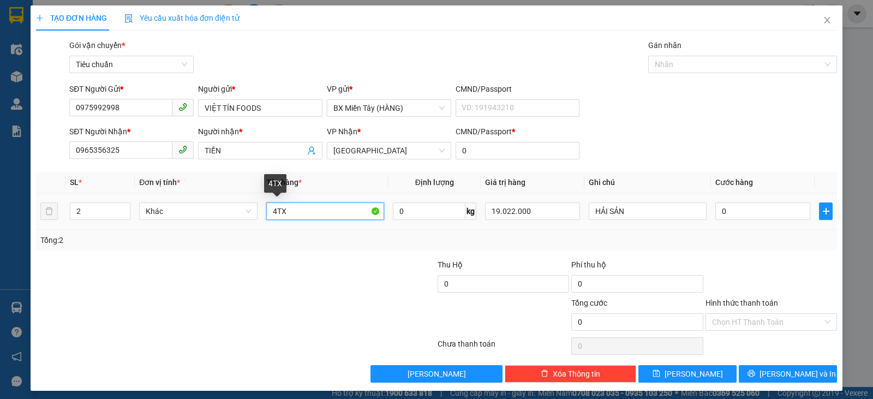
click at [312, 213] on input "4TX" at bounding box center [325, 211] width 118 height 17
type input "4TX +2 THÙNG"
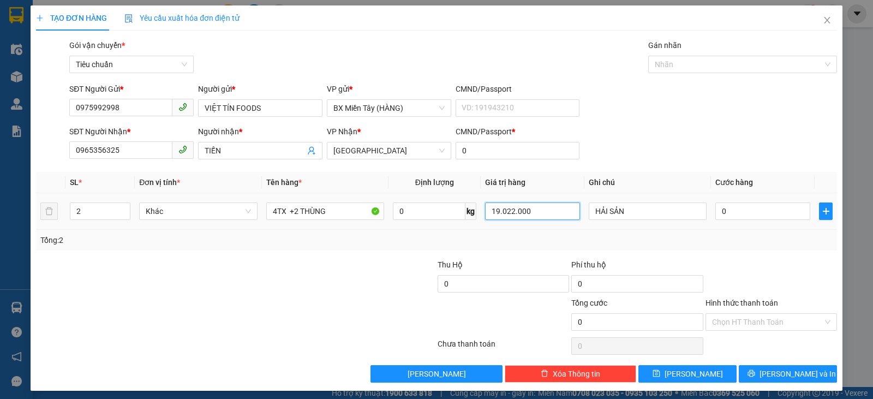
click at [547, 212] on input "19.022.000" at bounding box center [532, 211] width 95 height 17
drag, startPoint x: 547, startPoint y: 212, endPoint x: 440, endPoint y: 201, distance: 107.5
click at [440, 201] on tr "2 Khác 4TX +2 THÙNG 0 kg 19.022.000 HẢI SẢN 0" at bounding box center [436, 211] width 801 height 37
type input "26.650.000"
click at [730, 210] on input "0" at bounding box center [763, 211] width 95 height 17
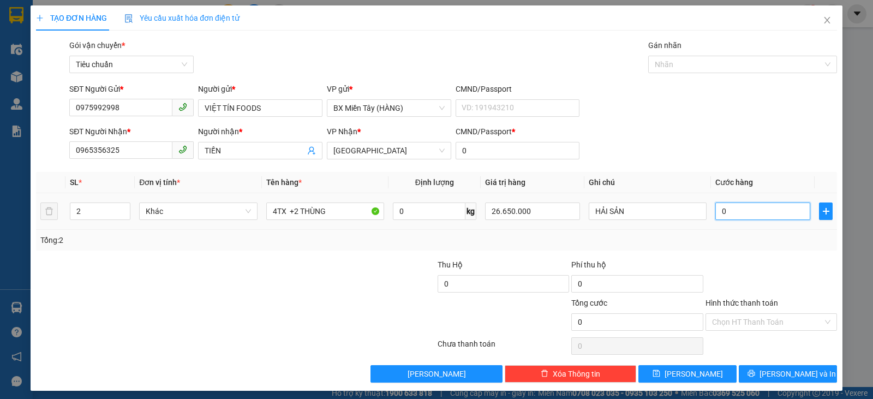
click at [781, 216] on input "0" at bounding box center [763, 211] width 95 height 17
click at [778, 214] on input "0" at bounding box center [763, 211] width 95 height 17
click at [759, 213] on input "0" at bounding box center [763, 211] width 95 height 17
drag, startPoint x: 739, startPoint y: 213, endPoint x: 702, endPoint y: 208, distance: 36.9
click at [702, 208] on tr "2 Khác 4TX +2 THÙNG 0 kg 26.650.000 HẢI SẢN 0" at bounding box center [436, 211] width 801 height 37
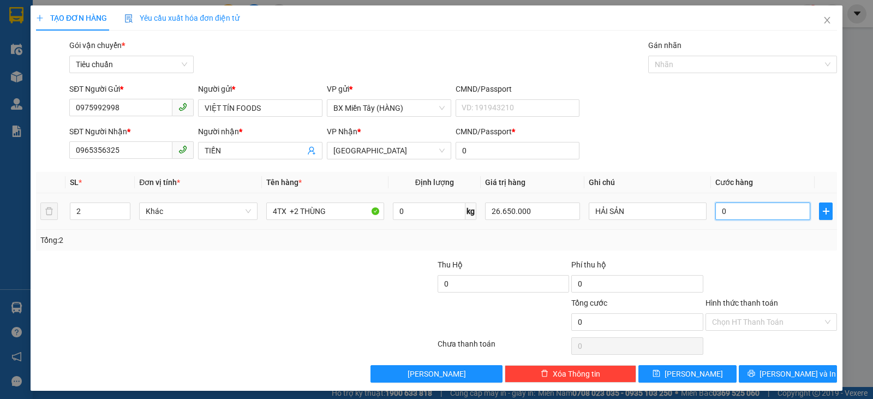
type input "6"
type input "60"
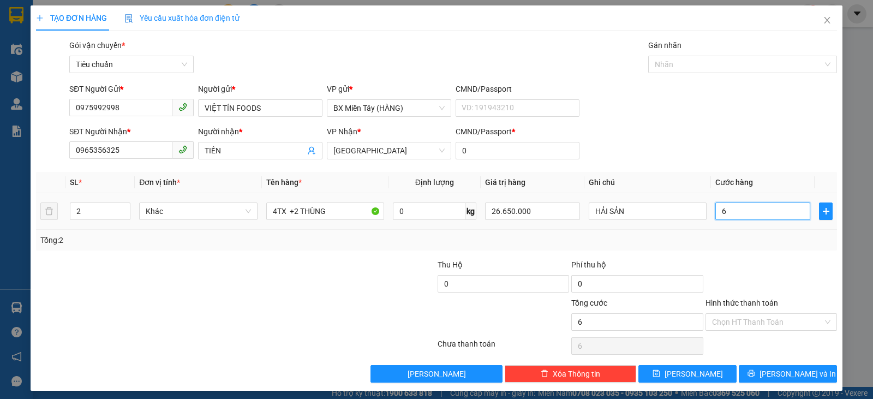
type input "60"
type input "600"
click at [741, 263] on div at bounding box center [772, 278] width 134 height 38
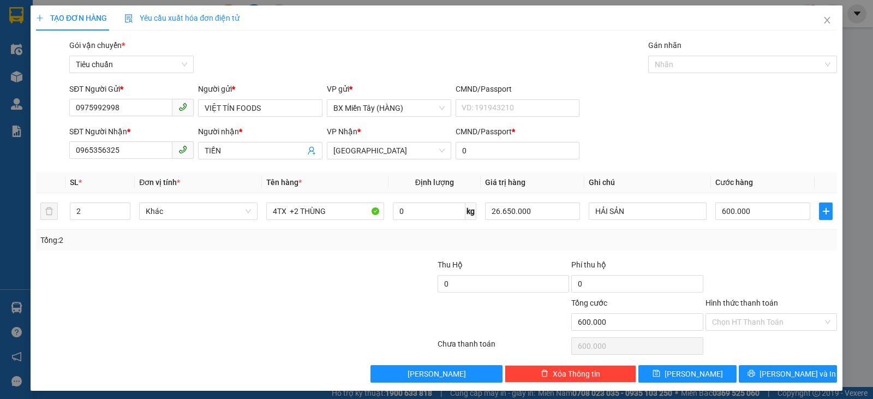
click at [747, 269] on div at bounding box center [772, 278] width 134 height 38
click at [776, 374] on span "Lưu và In" at bounding box center [798, 374] width 76 height 12
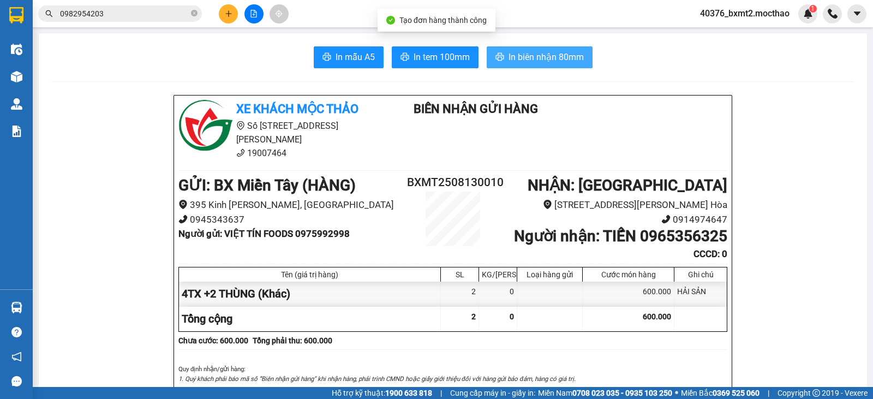
click at [509, 58] on span "In biên nhận 80mm" at bounding box center [546, 57] width 75 height 14
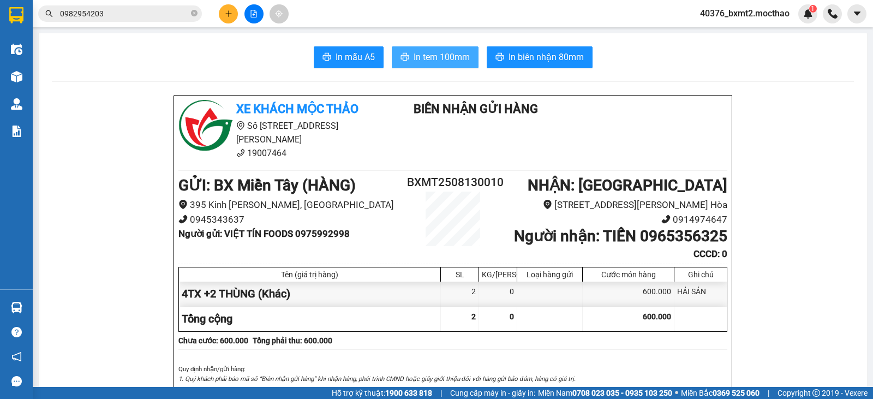
click at [433, 50] on span "In tem 100mm" at bounding box center [442, 57] width 56 height 14
click at [430, 49] on button "In tem 100mm" at bounding box center [435, 57] width 87 height 22
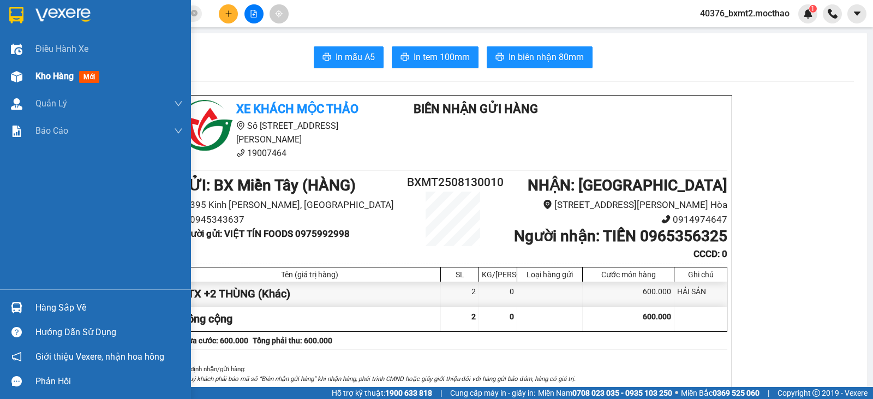
click at [34, 73] on div "Kho hàng mới" at bounding box center [95, 76] width 191 height 27
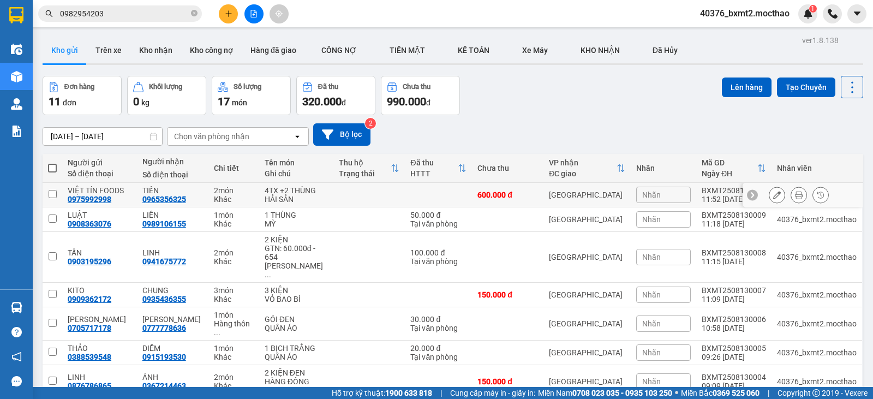
click at [771, 187] on div at bounding box center [777, 195] width 16 height 16
click at [773, 192] on icon at bounding box center [777, 195] width 8 height 8
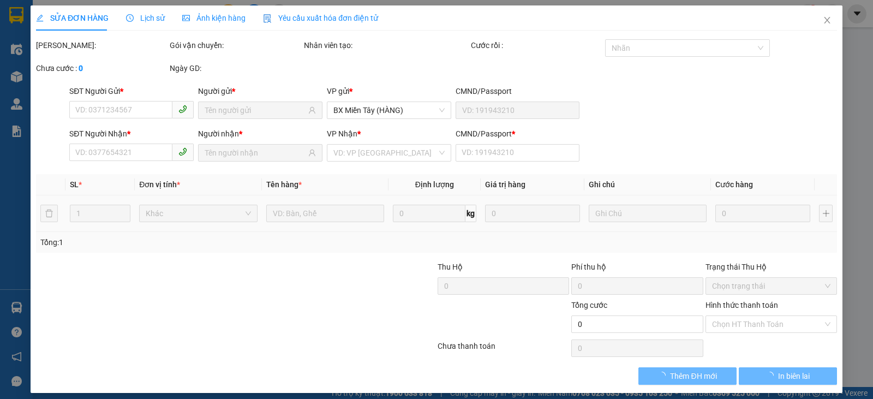
type input "0975992998"
type input "0965356325"
type input "0"
type input "600.000"
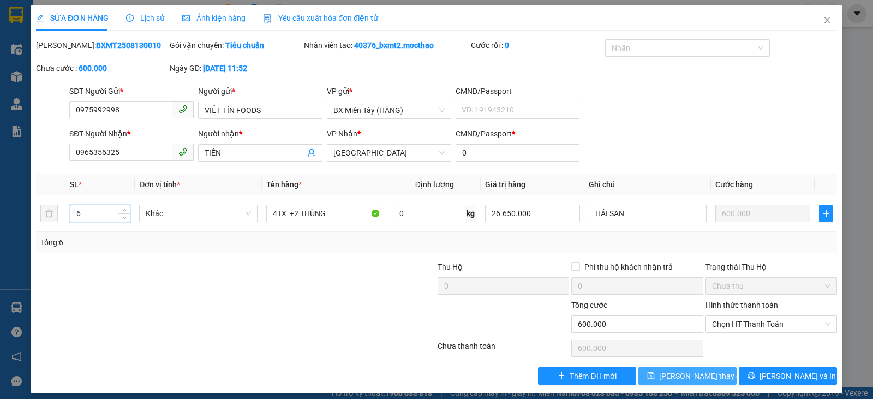
click at [697, 378] on span "Lưu thay đổi" at bounding box center [702, 376] width 87 height 12
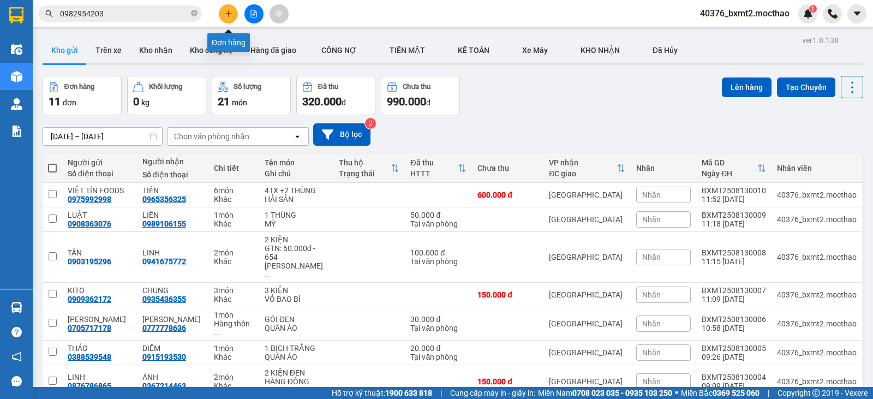
click at [225, 15] on icon "plus" at bounding box center [229, 14] width 8 height 8
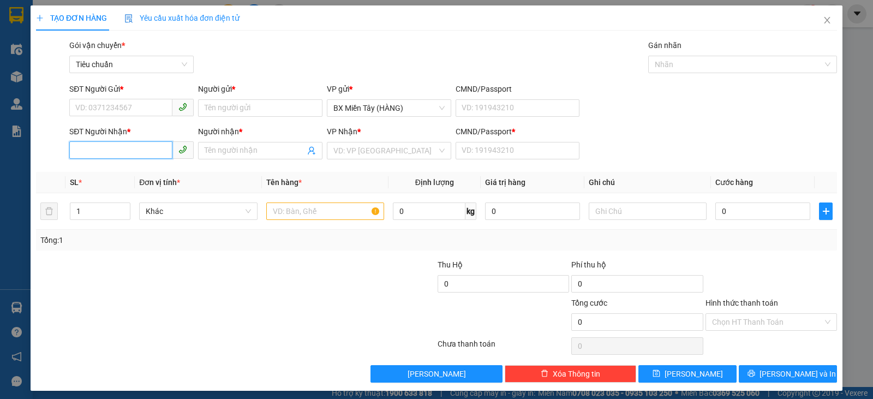
click at [135, 154] on input "SĐT Người Nhận *" at bounding box center [120, 149] width 103 height 17
click at [95, 152] on input "SĐT Người Nhận *" at bounding box center [120, 149] width 103 height 17
type input "0814262677"
click at [232, 153] on input "Người nhận *" at bounding box center [255, 151] width 100 height 12
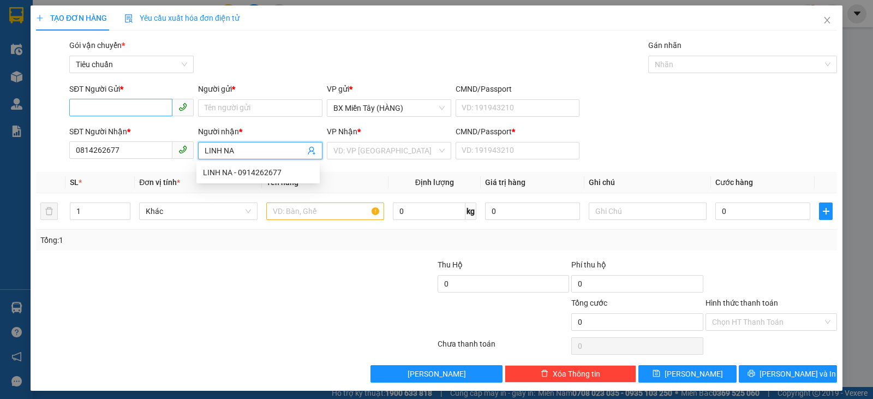
type input "LINH NA"
click at [96, 111] on input "SĐT Người Gửi *" at bounding box center [120, 107] width 103 height 17
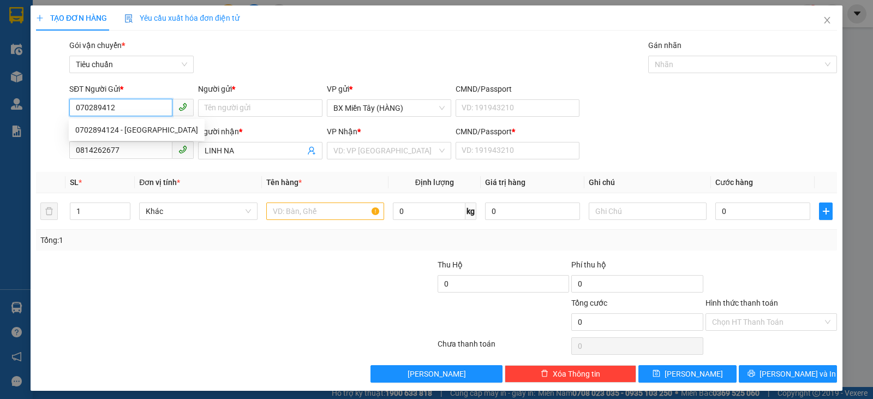
type input "0702894124"
click at [130, 133] on div "0702894124 - CH Vải Trang Tiên" at bounding box center [136, 130] width 123 height 12
type input "CH Vải Trang Tiên"
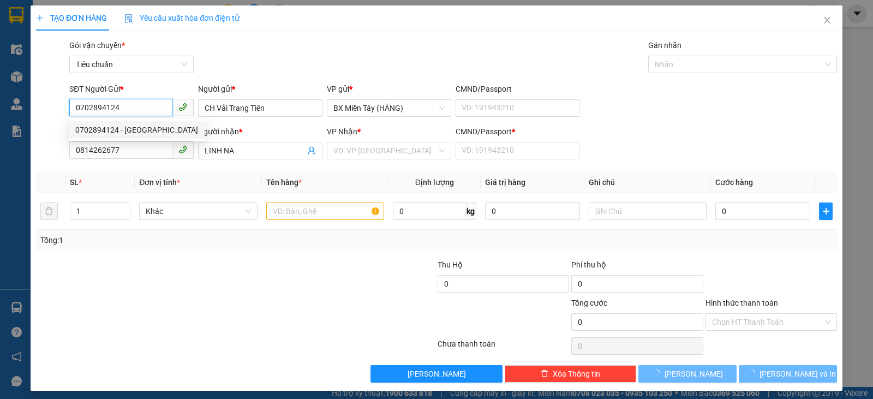
type input "20.000"
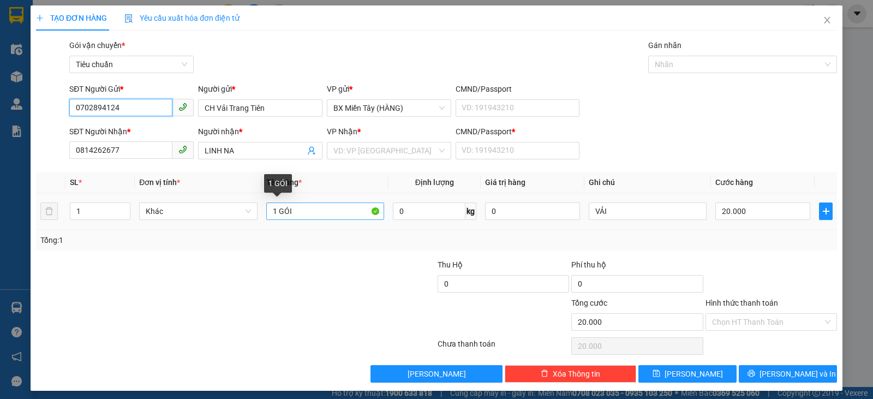
type input "0702894124"
drag, startPoint x: 296, startPoint y: 212, endPoint x: 278, endPoint y: 214, distance: 17.5
click at [278, 214] on input "1 GÓI" at bounding box center [325, 211] width 118 height 17
type input "1 BAO"
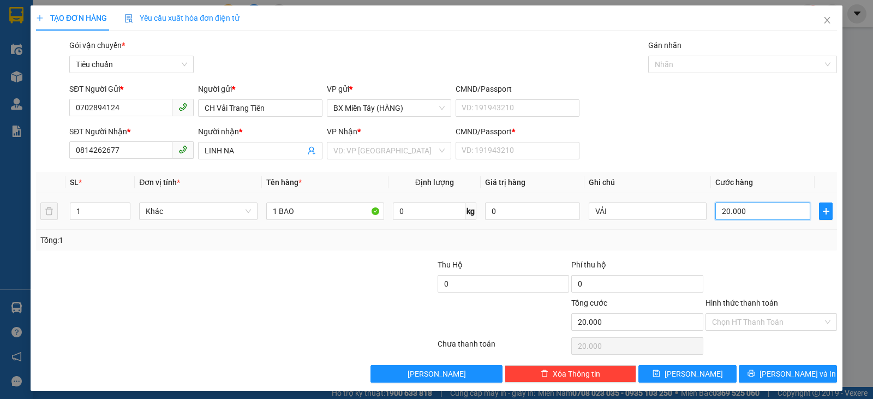
click at [779, 209] on input "20.000" at bounding box center [763, 211] width 95 height 17
type input "6"
type input "60"
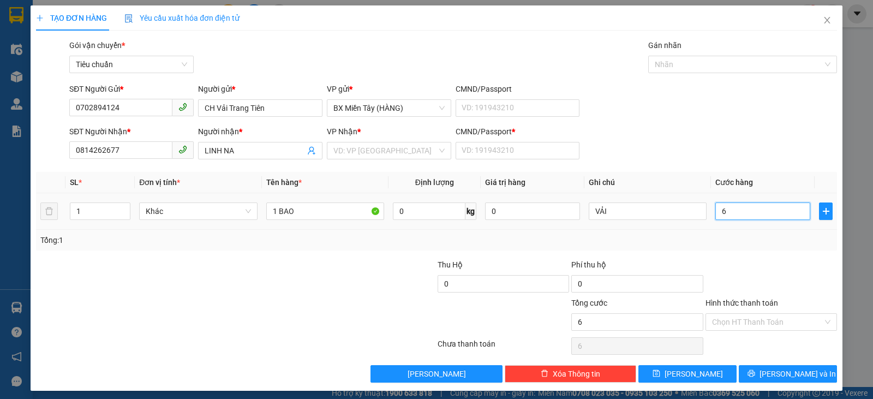
type input "60"
type input "60.000"
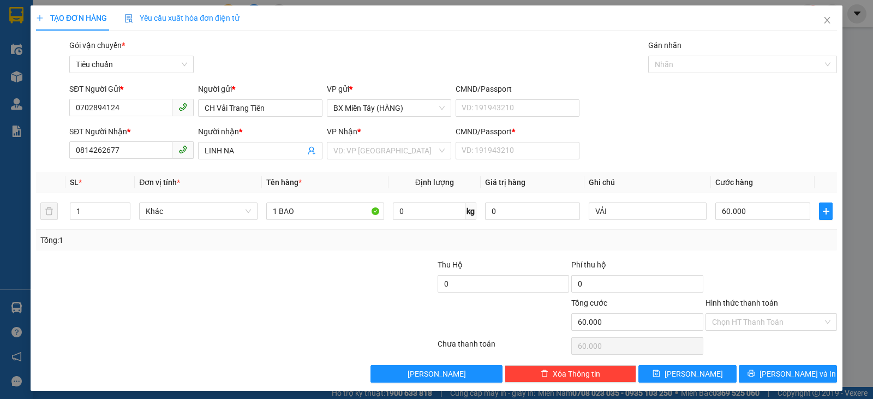
click at [788, 246] on div "Tổng: 1" at bounding box center [436, 240] width 793 height 12
click at [801, 374] on span "Lưu và In" at bounding box center [798, 374] width 76 height 12
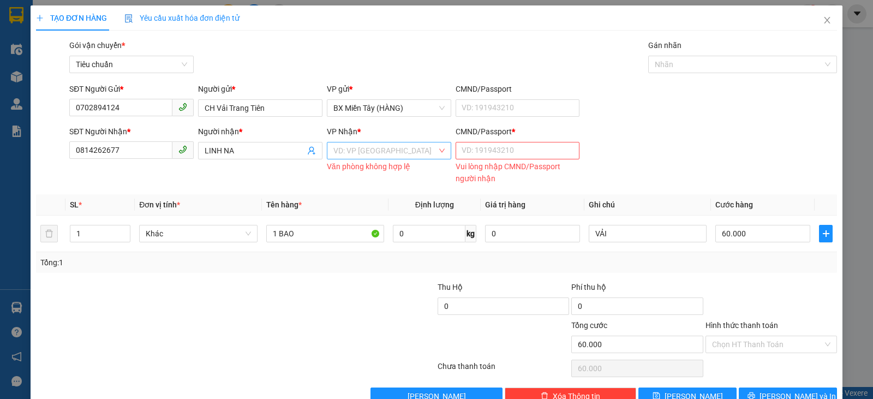
click at [373, 153] on input "search" at bounding box center [385, 150] width 104 height 16
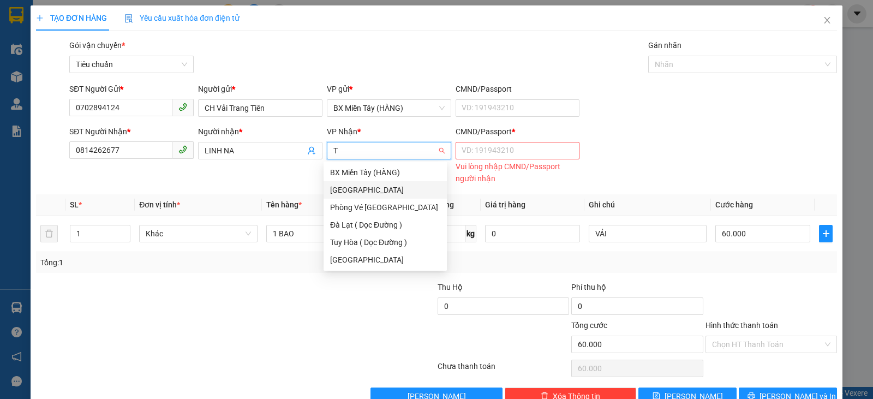
click at [380, 187] on div "[PERSON_NAME]" at bounding box center [385, 190] width 110 height 12
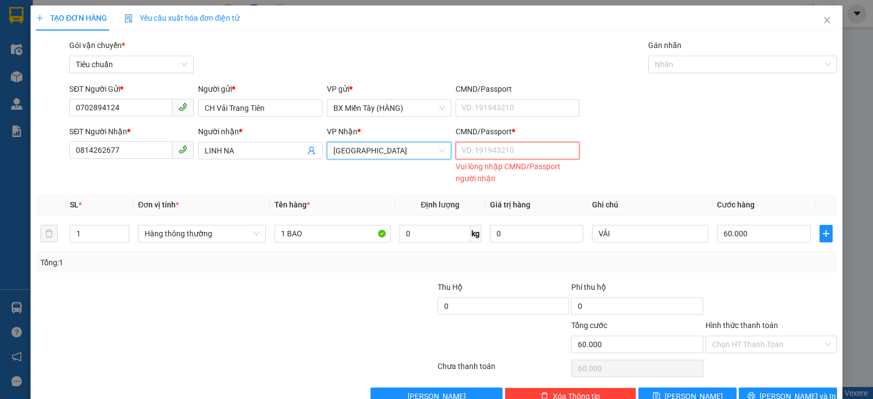
click at [537, 143] on input "CMND/Passport *" at bounding box center [518, 150] width 124 height 17
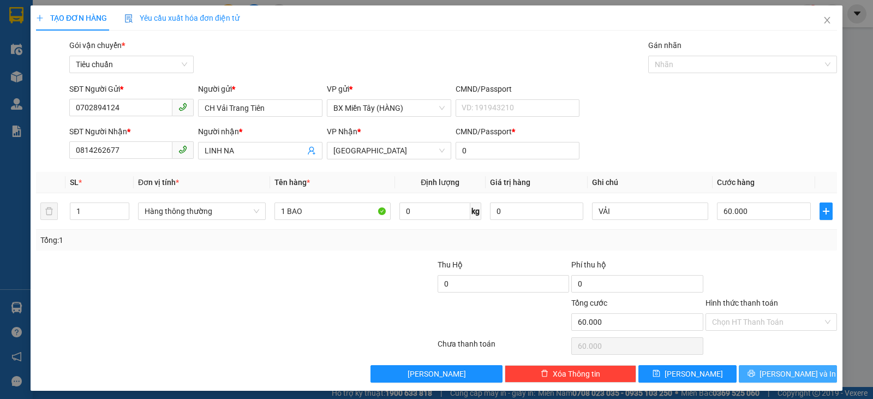
click at [779, 377] on span "Lưu và In" at bounding box center [798, 374] width 76 height 12
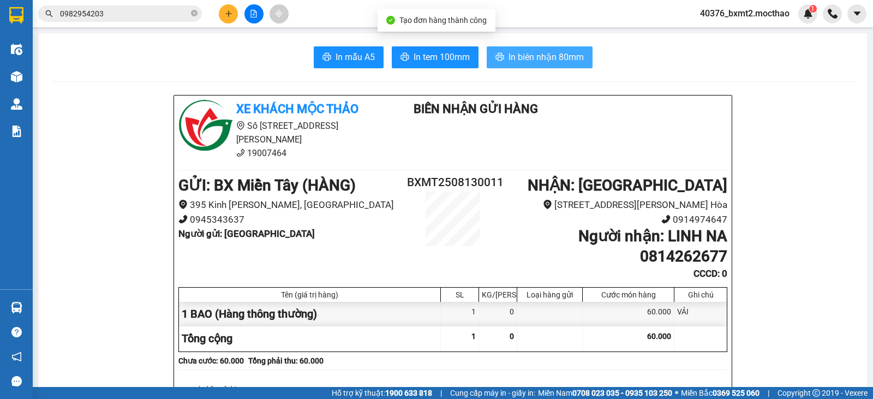
click at [532, 54] on span "In biên nhận 80mm" at bounding box center [546, 57] width 75 height 14
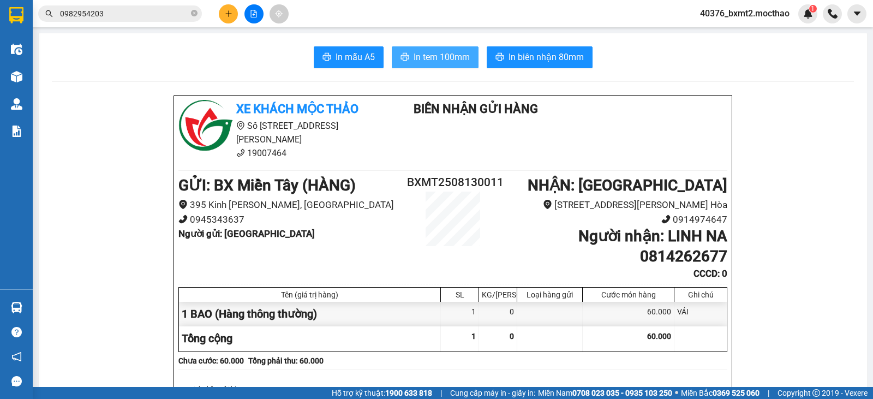
click at [461, 64] on button "In tem 100mm" at bounding box center [435, 57] width 87 height 22
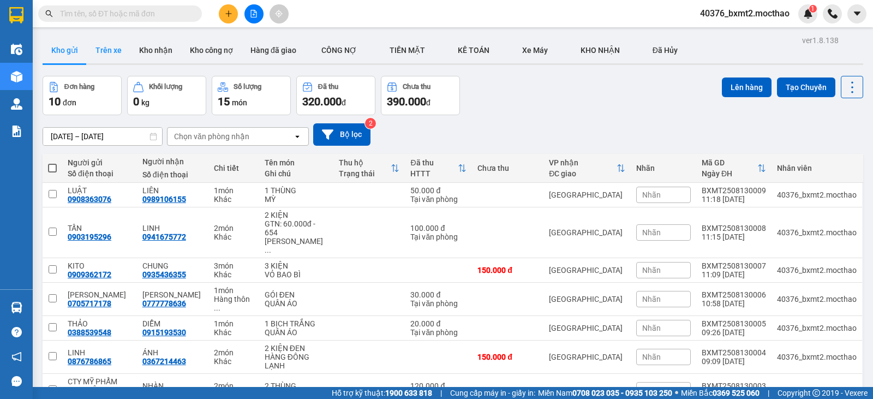
click at [117, 53] on button "Trên xe" at bounding box center [109, 50] width 44 height 26
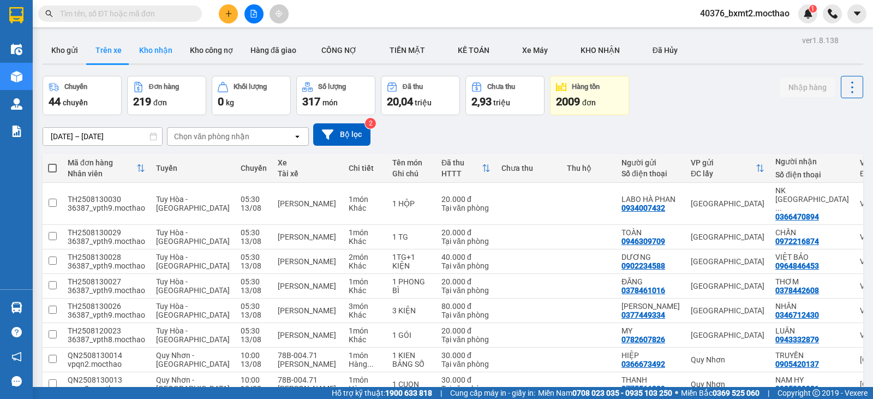
click at [142, 56] on button "Kho nhận" at bounding box center [155, 50] width 51 height 26
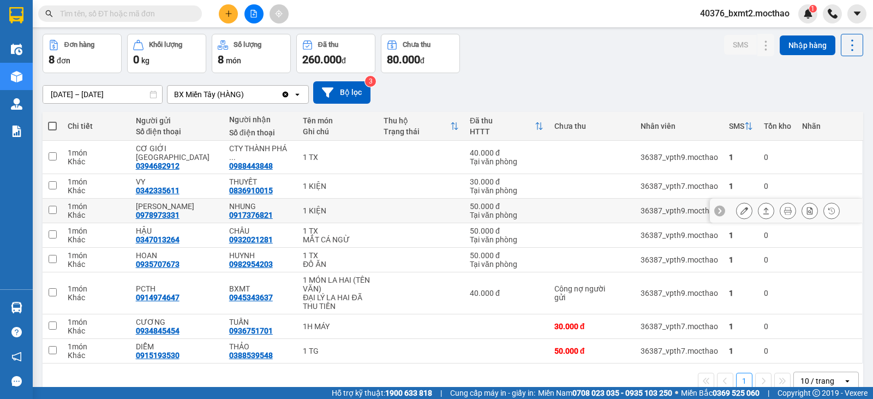
scroll to position [55, 0]
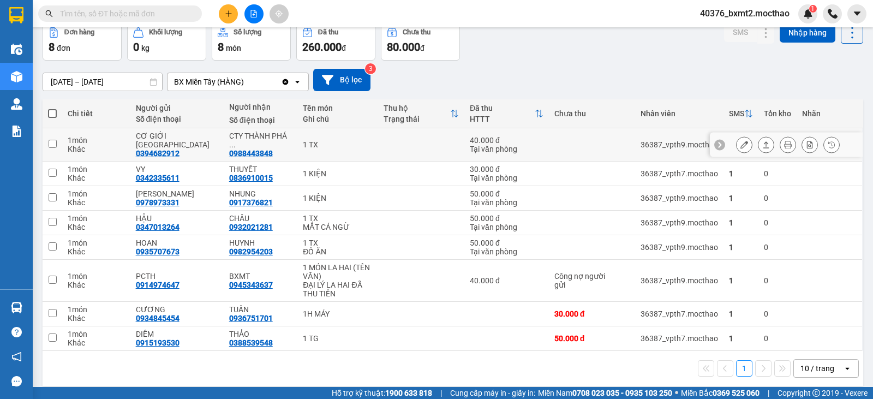
click at [759, 139] on button at bounding box center [766, 144] width 15 height 19
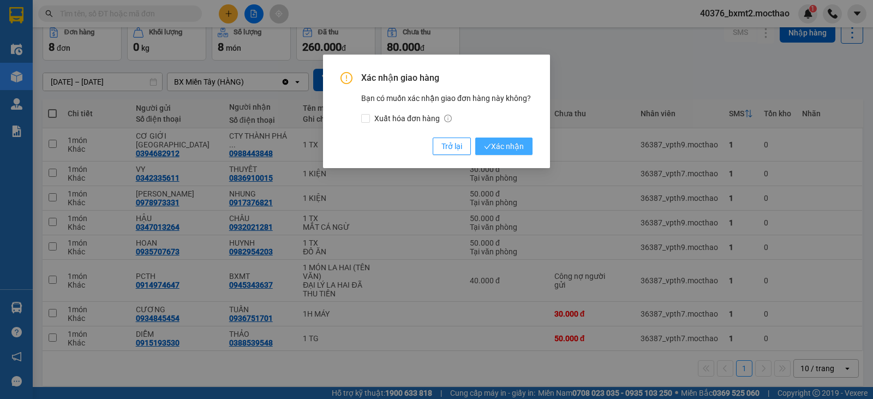
click at [509, 146] on span "Xác nhận" at bounding box center [504, 146] width 40 height 12
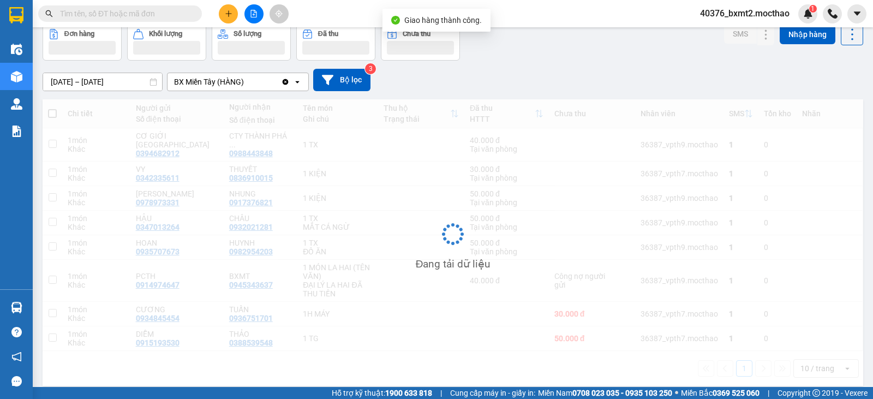
scroll to position [50, 0]
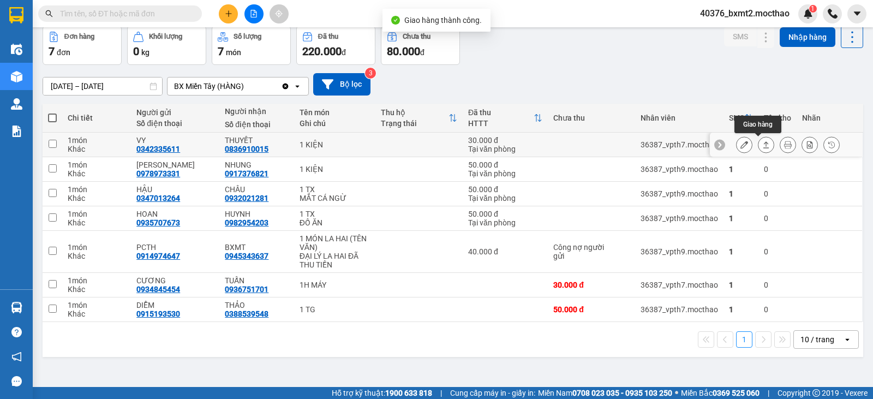
click at [763, 147] on icon at bounding box center [767, 145] width 8 height 8
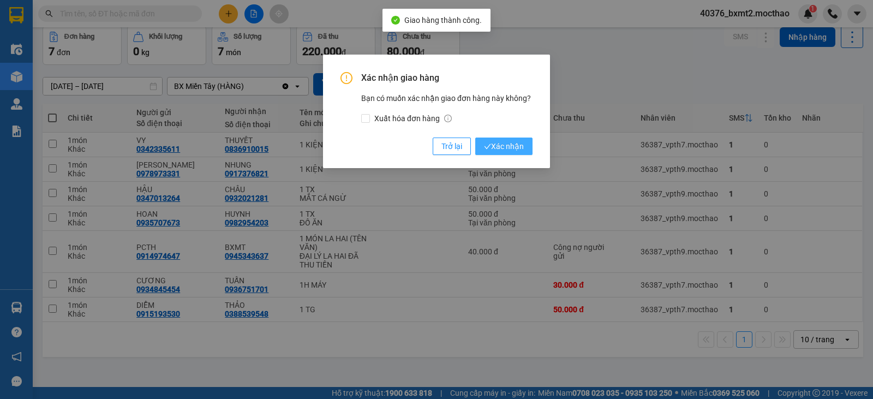
click at [499, 147] on span "Xác nhận" at bounding box center [504, 146] width 40 height 12
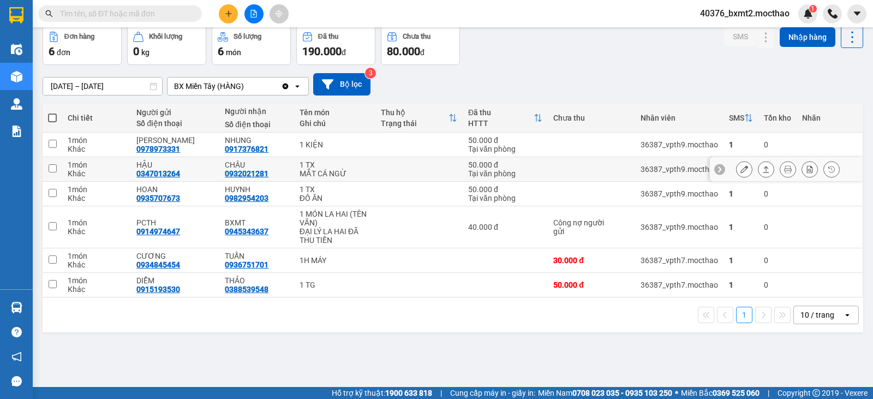
click at [759, 168] on button at bounding box center [766, 169] width 15 height 19
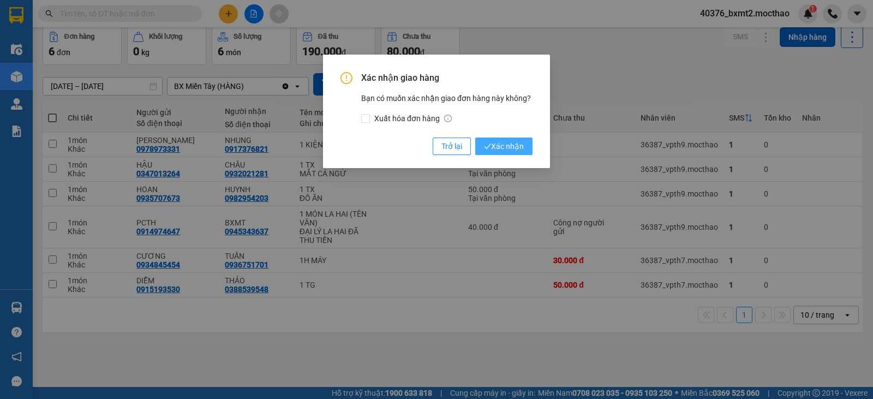
click at [509, 146] on span "Xác nhận" at bounding box center [504, 146] width 40 height 12
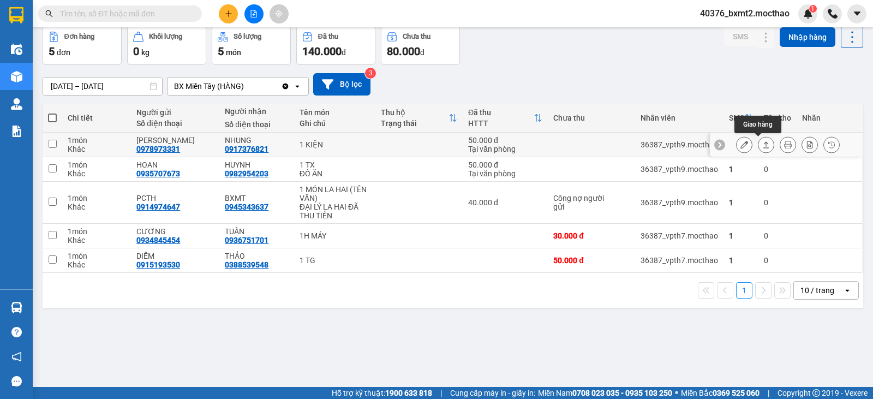
click at [764, 142] on icon at bounding box center [767, 144] width 6 height 7
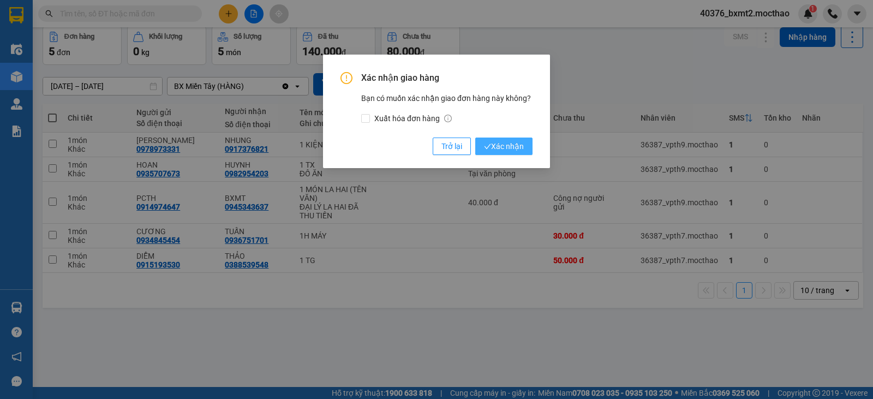
click at [513, 147] on span "Xác nhận" at bounding box center [504, 146] width 40 height 12
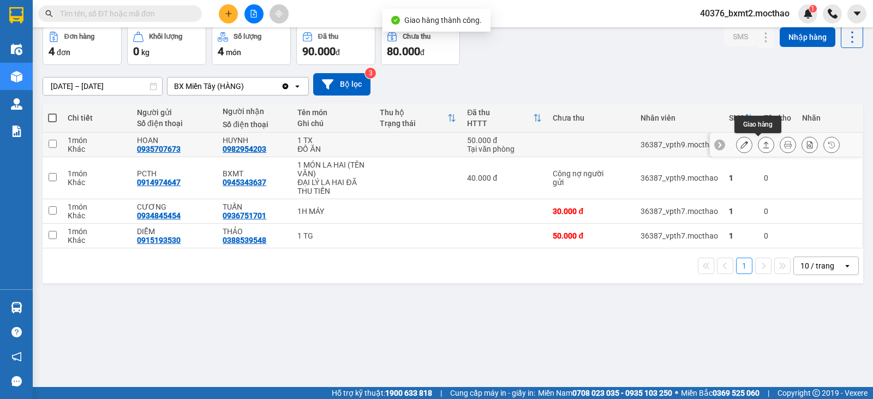
click at [764, 143] on icon at bounding box center [767, 144] width 6 height 7
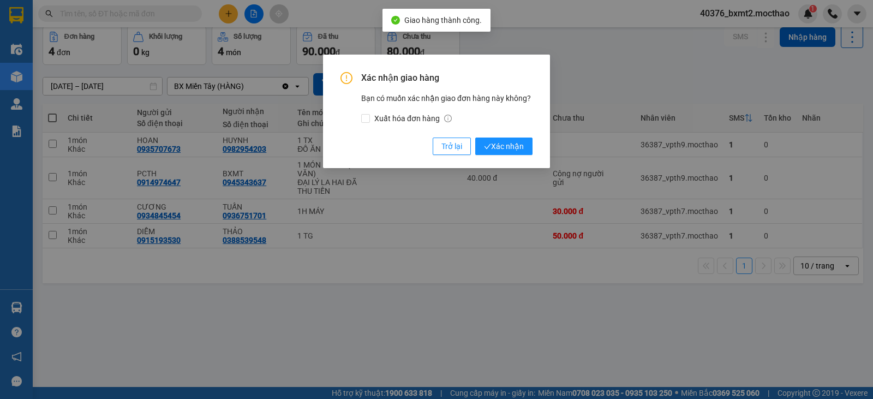
click at [508, 133] on div "Xác nhận giao hàng Bạn có muốn xác nhận giao đơn hàng này không? Xuất hóa đơn h…" at bounding box center [437, 113] width 192 height 83
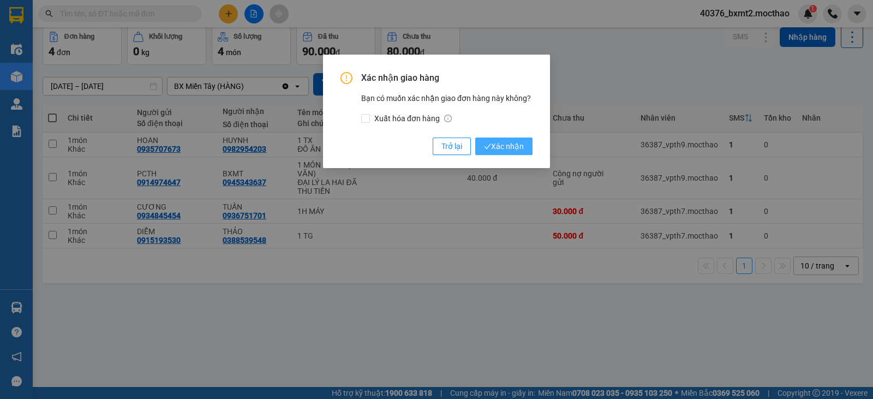
click at [506, 142] on span "Xác nhận" at bounding box center [504, 146] width 40 height 12
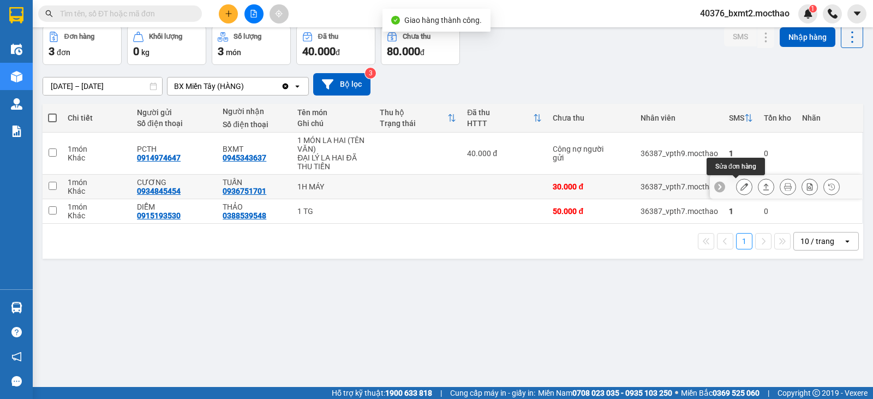
drag, startPoint x: 760, startPoint y: 186, endPoint x: 752, endPoint y: 189, distance: 9.0
click at [763, 186] on icon at bounding box center [767, 187] width 8 height 8
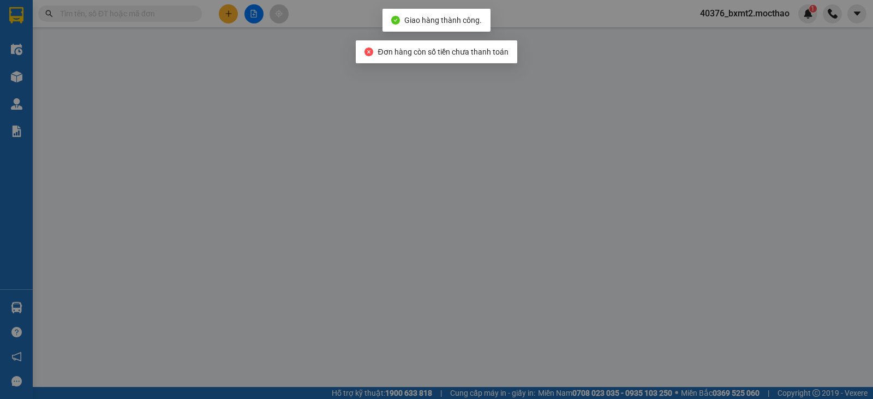
type input "0934845454"
type input "CƯƠNG"
type input "0936751701"
type input "TUẤN"
type input "1"
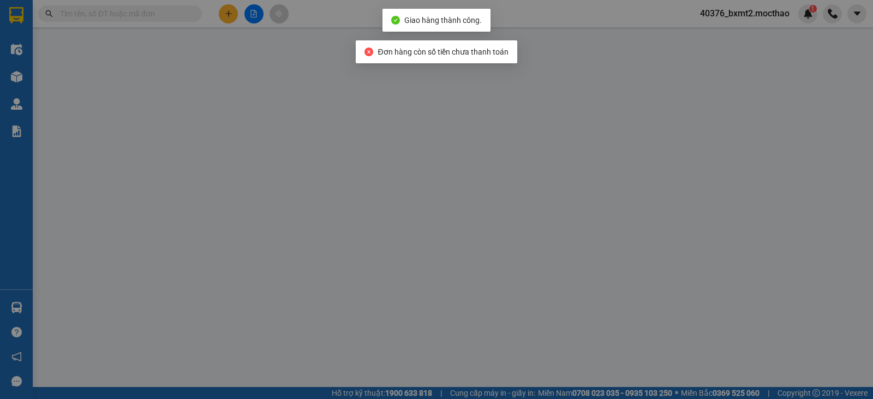
type input "30.000"
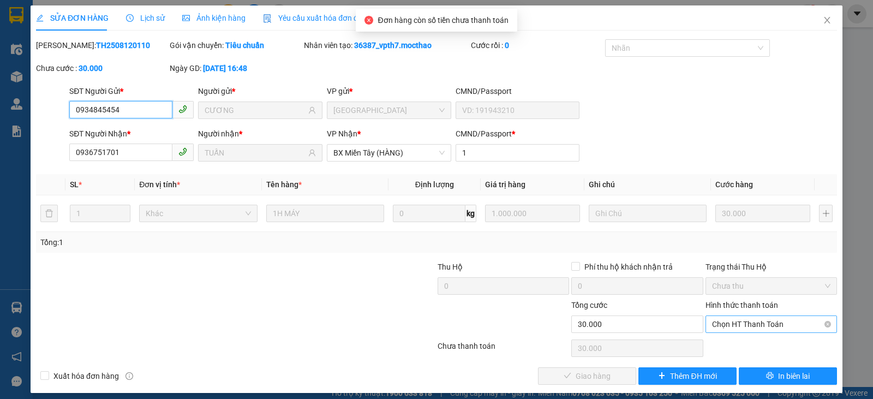
click at [752, 320] on span "Chọn HT Thanh Toán" at bounding box center [771, 324] width 118 height 16
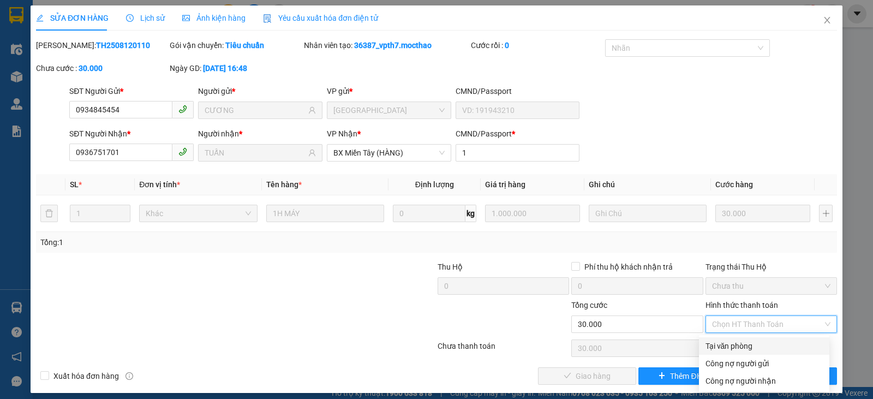
click at [754, 346] on div "Tại văn phòng" at bounding box center [764, 346] width 117 height 12
type input "0"
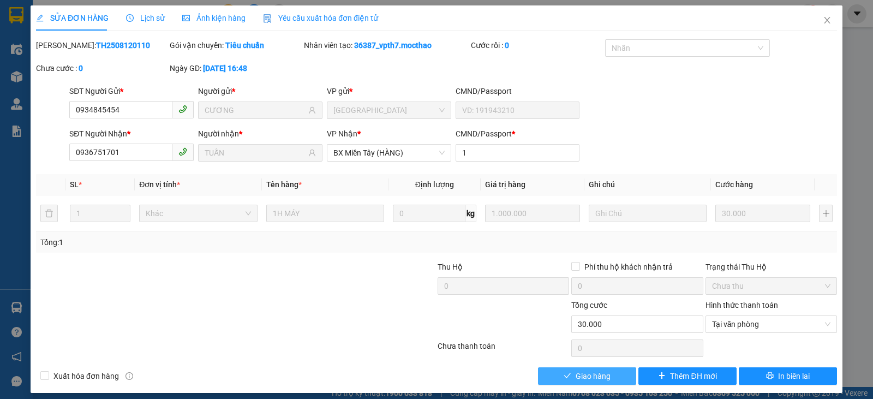
click at [576, 376] on span "Giao hàng" at bounding box center [593, 376] width 35 height 12
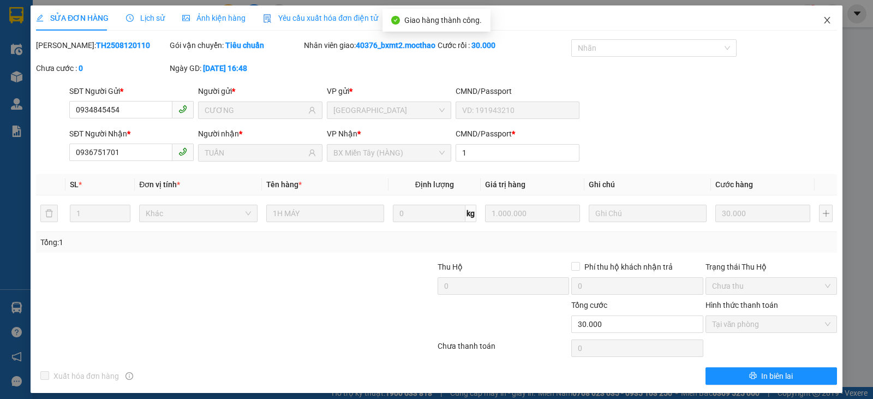
click at [823, 23] on icon "close" at bounding box center [827, 20] width 9 height 9
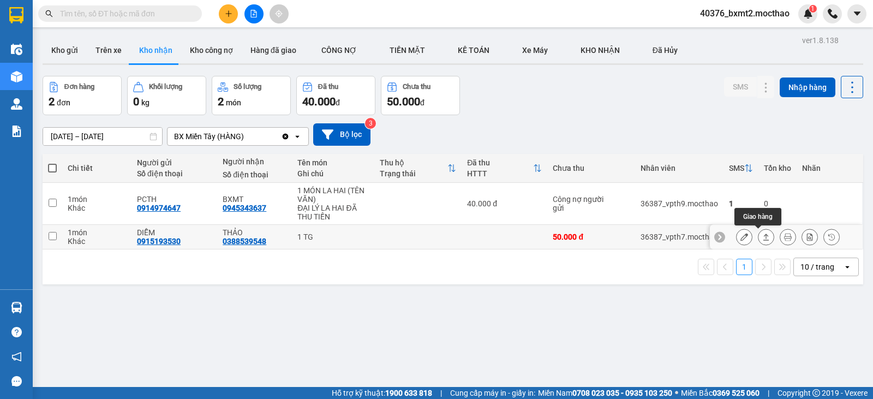
click at [763, 239] on icon at bounding box center [767, 237] width 8 height 8
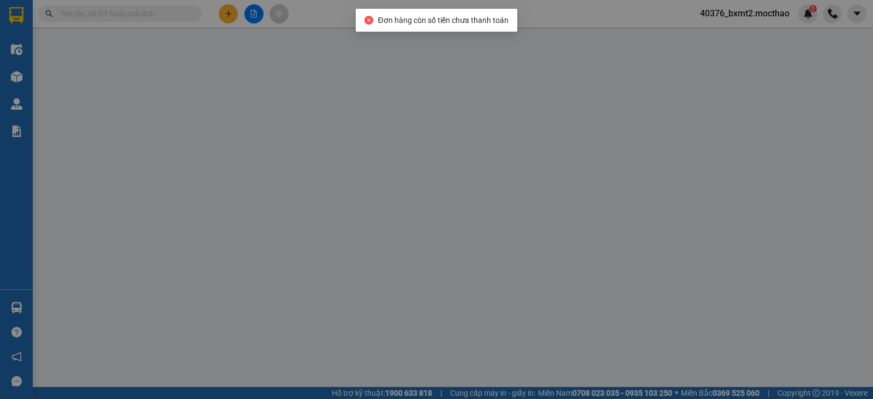
type input "0915193530"
type input "DIỄM"
type input "0388539548"
type input "THẢO"
type input "1"
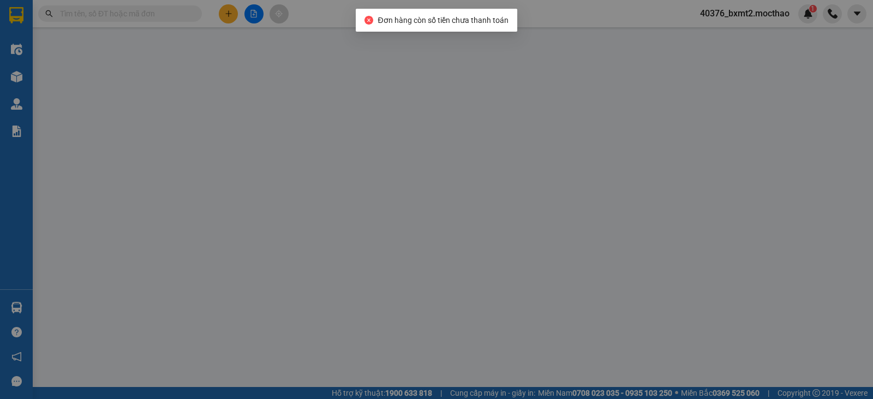
type input "50.000"
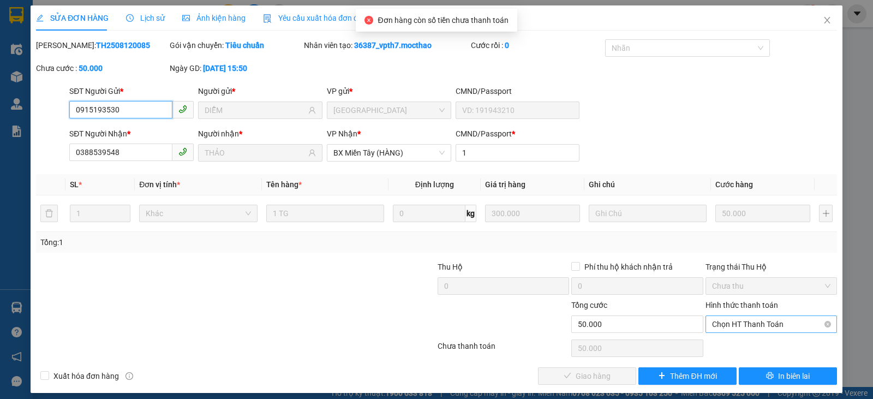
click at [777, 318] on span "Chọn HT Thanh Toán" at bounding box center [771, 324] width 118 height 16
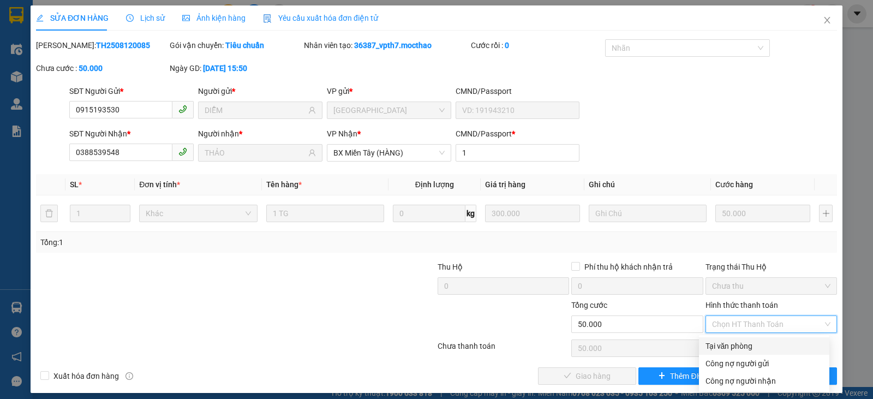
click at [746, 346] on div "Tại văn phòng" at bounding box center [764, 346] width 117 height 12
type input "0"
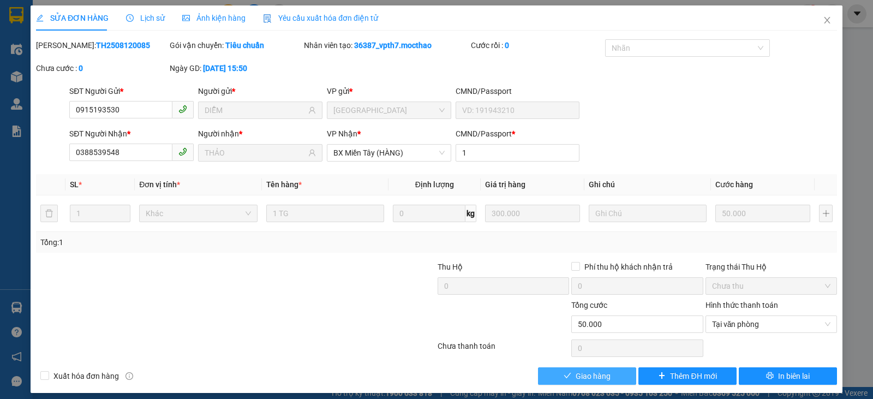
click at [588, 378] on span "Giao hàng" at bounding box center [593, 376] width 35 height 12
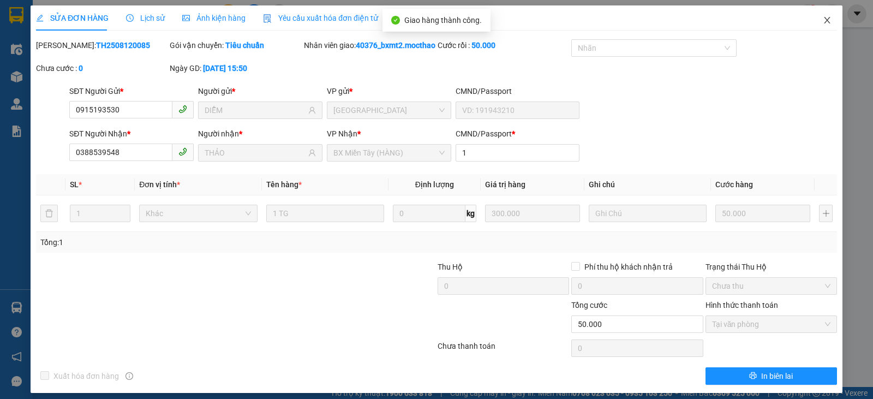
click at [823, 20] on icon "close" at bounding box center [827, 20] width 9 height 9
